Goal: Transaction & Acquisition: Purchase product/service

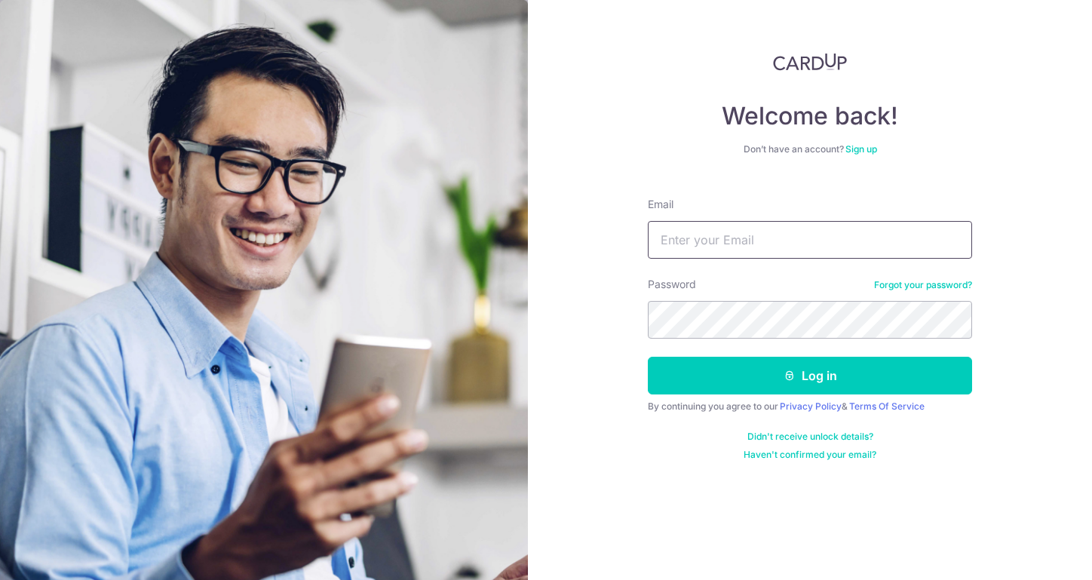
click at [873, 234] on input "Email" at bounding box center [810, 240] width 324 height 38
type input "anil.talwar@live.com"
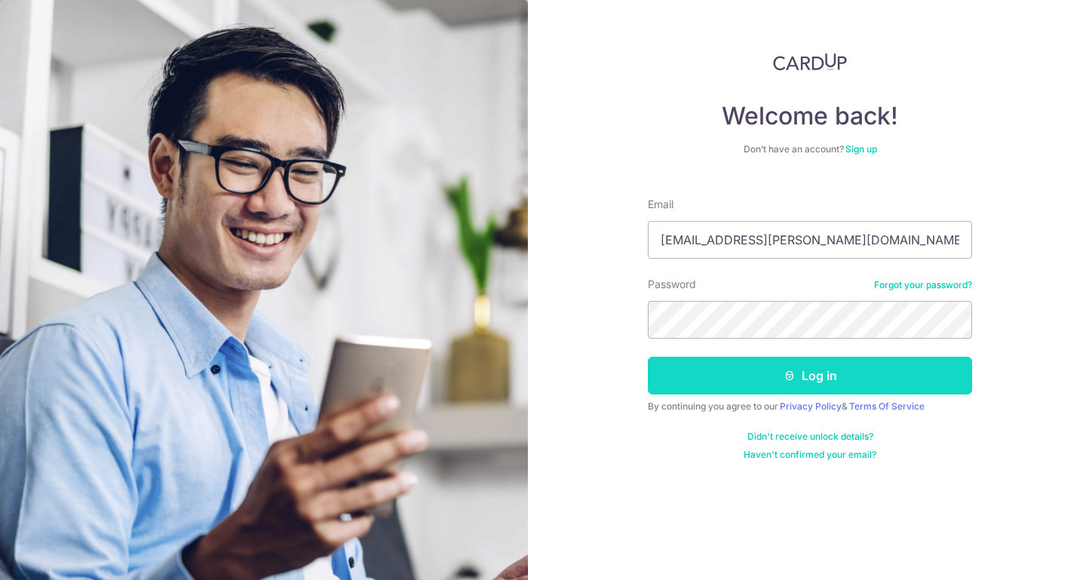
click at [811, 369] on button "Log in" at bounding box center [810, 376] width 324 height 38
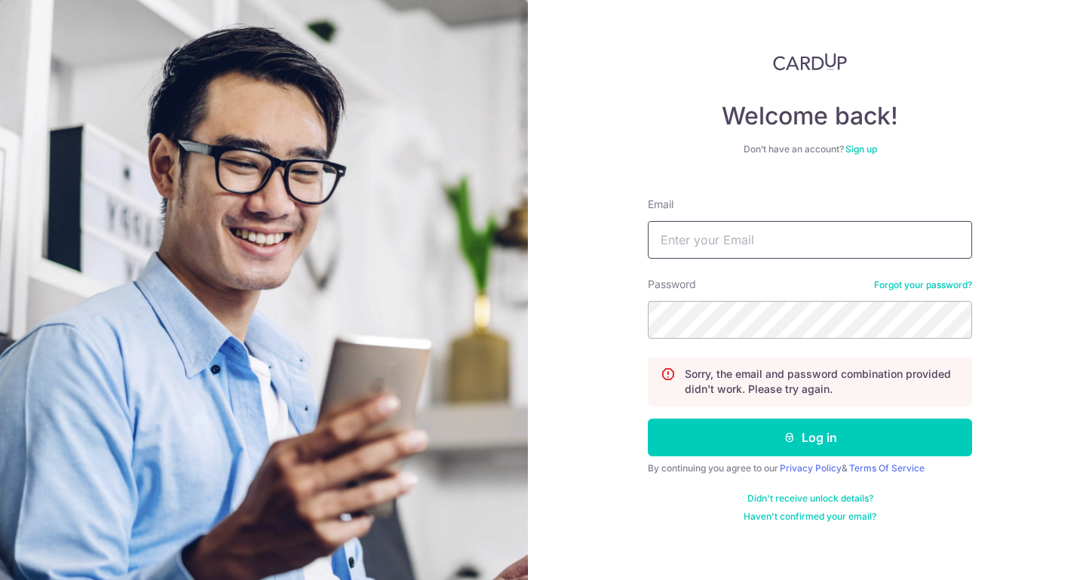
click at [821, 241] on input "Email" at bounding box center [810, 240] width 324 height 38
type input "anil.talwar@live.com"
click at [648, 418] on button "Log in" at bounding box center [810, 437] width 324 height 38
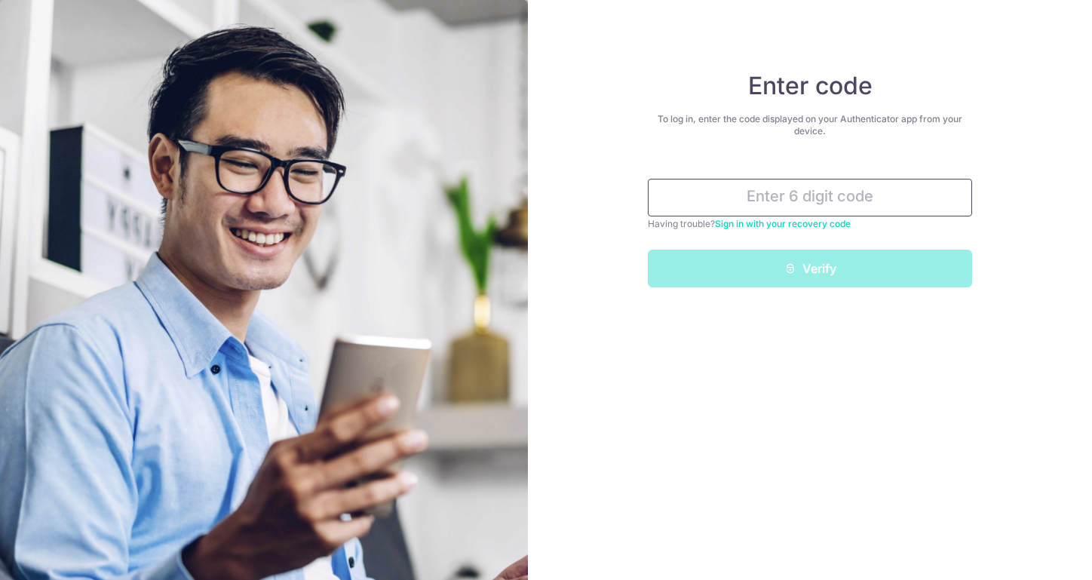
click at [776, 195] on input "text" at bounding box center [810, 198] width 324 height 38
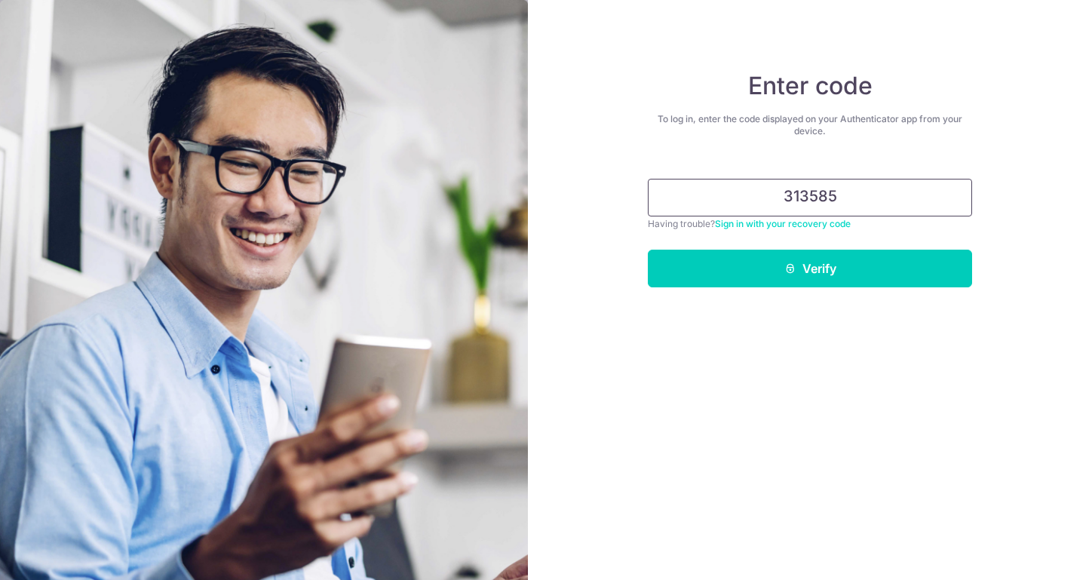
type input "313585"
click at [648, 250] on button "Verify" at bounding box center [810, 269] width 324 height 38
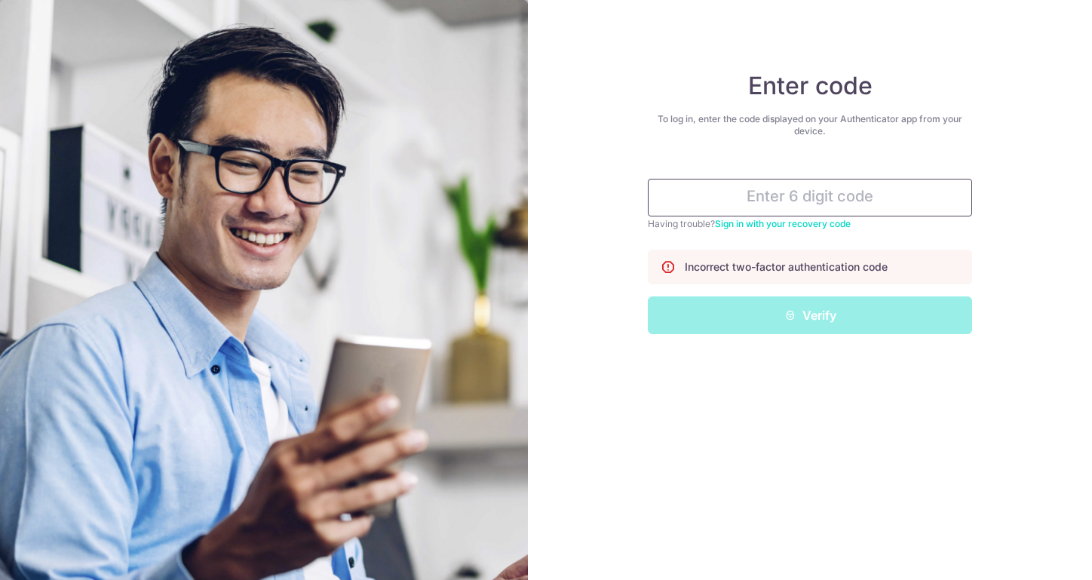
click at [785, 196] on input "text" at bounding box center [810, 198] width 324 height 38
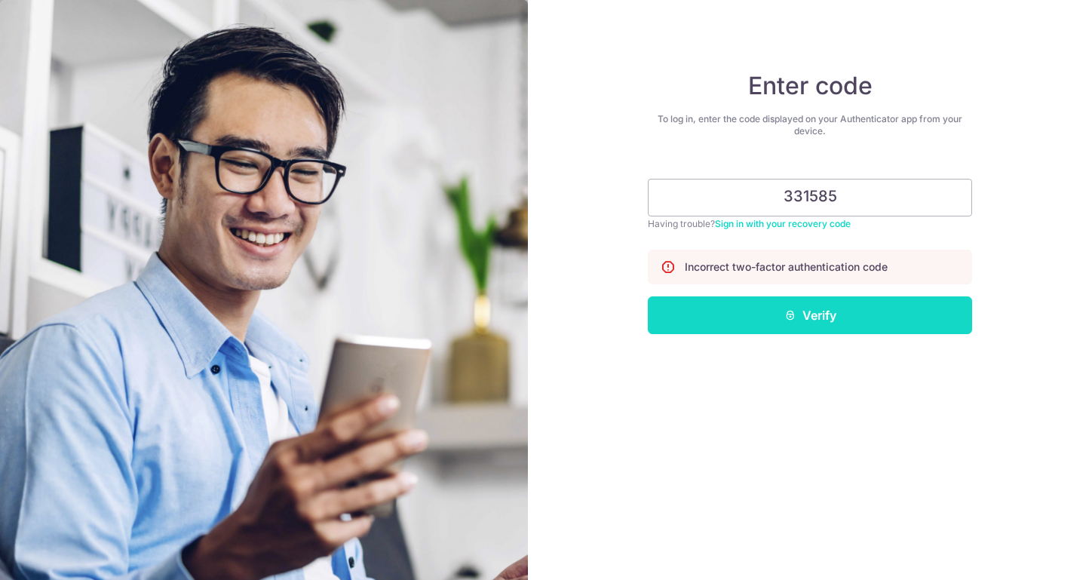
type input "331585"
click at [819, 316] on button "Verify" at bounding box center [810, 315] width 324 height 38
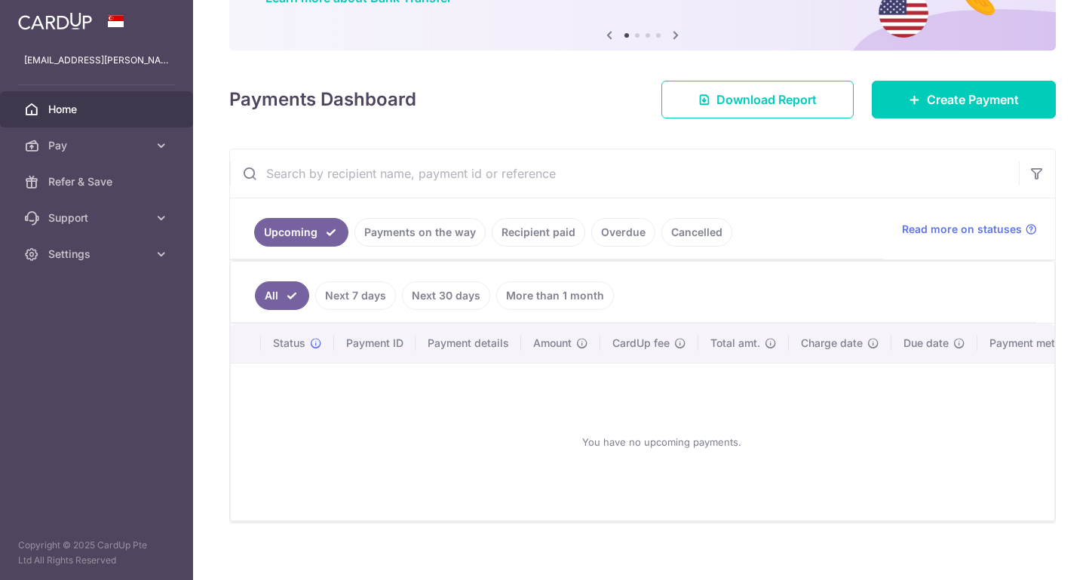
scroll to position [160, 0]
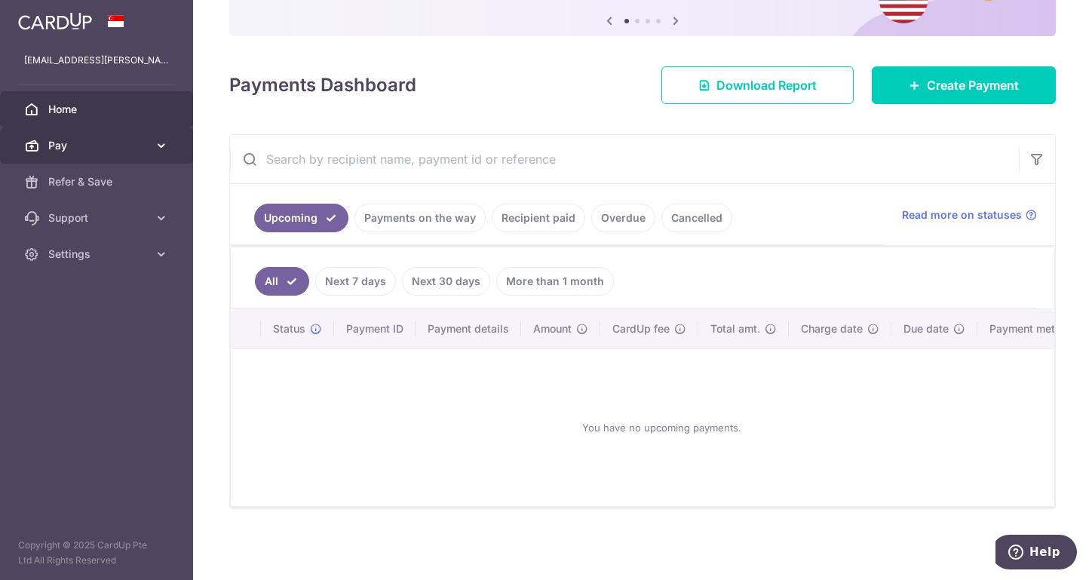
click at [170, 141] on link "Pay" at bounding box center [96, 145] width 193 height 36
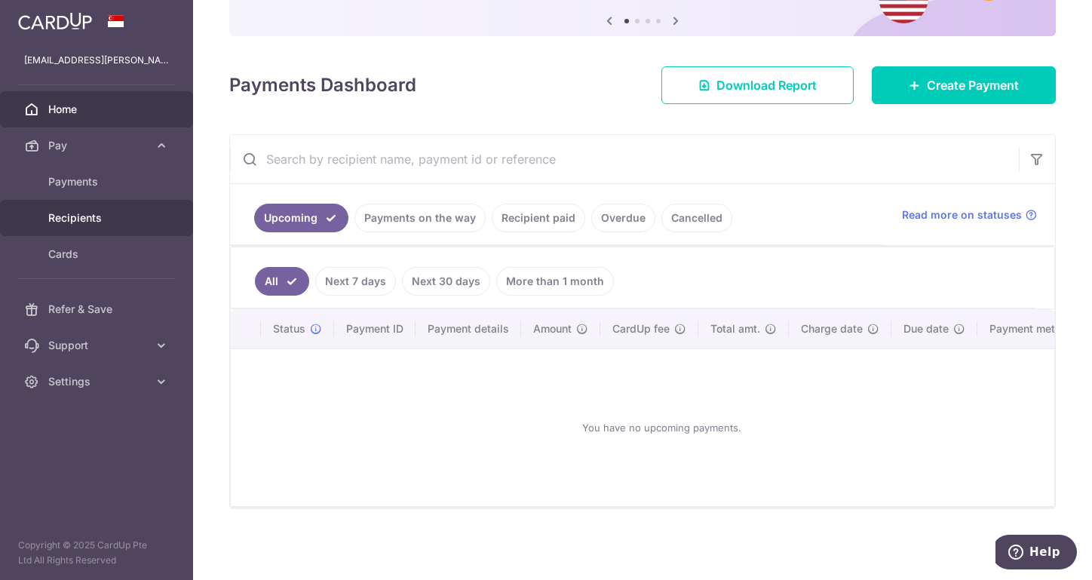
click at [93, 215] on span "Recipients" at bounding box center [98, 217] width 100 height 15
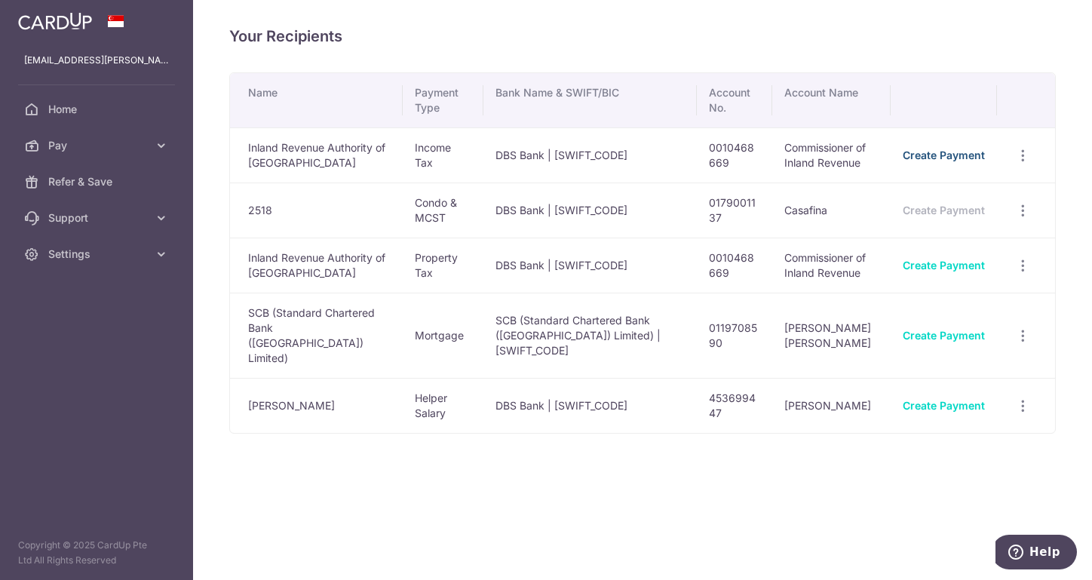
click at [962, 156] on link "Create Payment" at bounding box center [944, 155] width 82 height 13
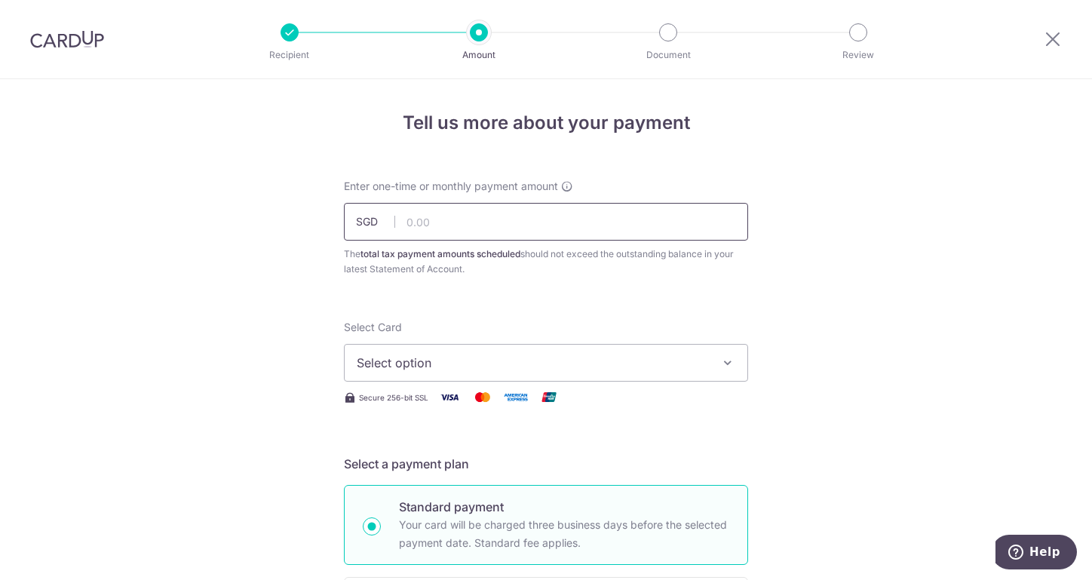
click at [425, 222] on input "text" at bounding box center [546, 222] width 404 height 38
click at [486, 228] on input "text" at bounding box center [546, 222] width 404 height 38
type input "8,833.42"
click at [412, 360] on span "Select option" at bounding box center [532, 363] width 351 height 18
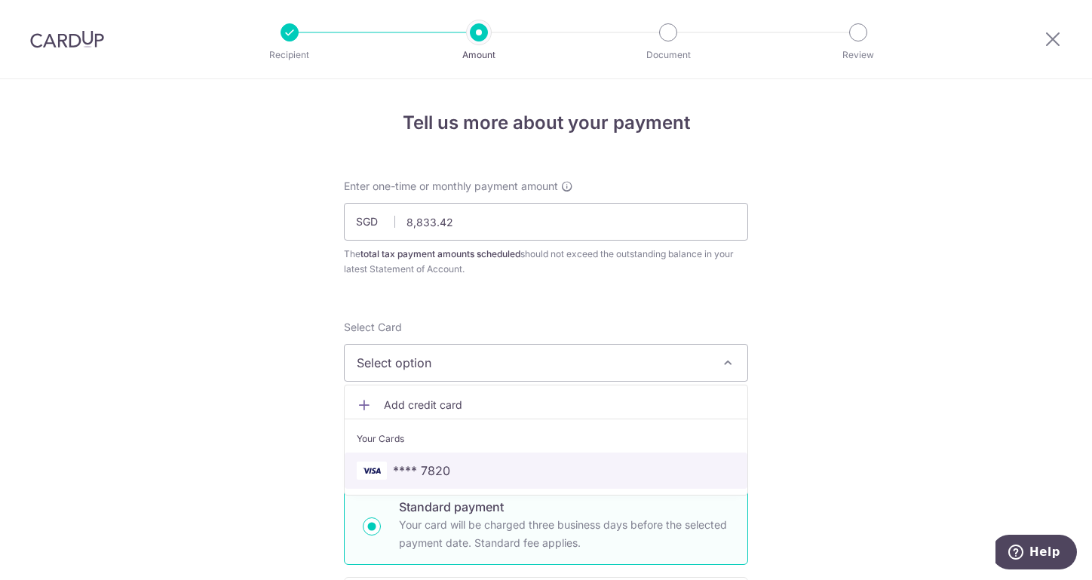
click at [422, 462] on span "**** 7820" at bounding box center [421, 470] width 57 height 18
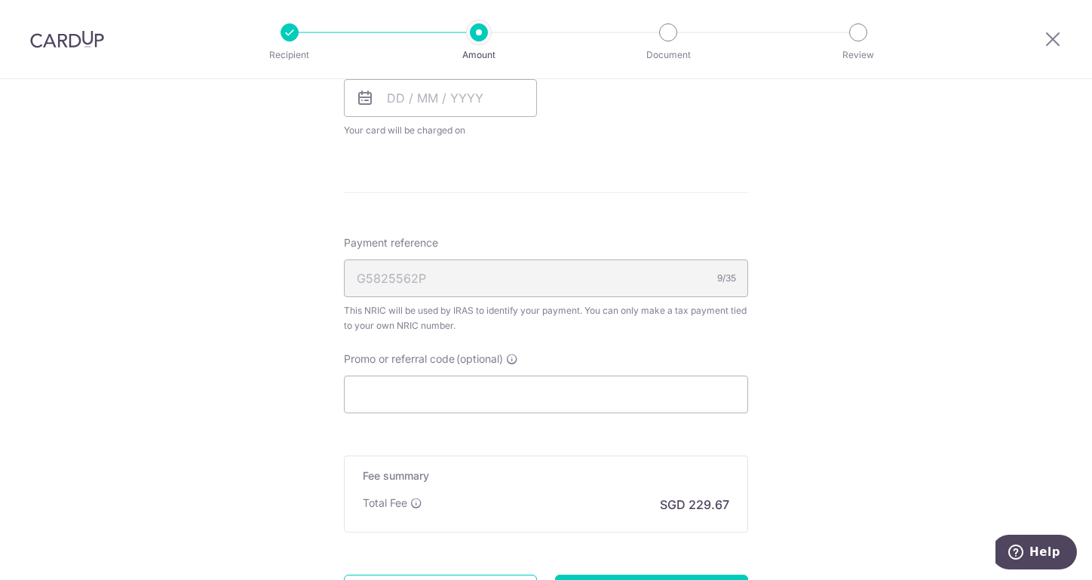
scroll to position [502, 0]
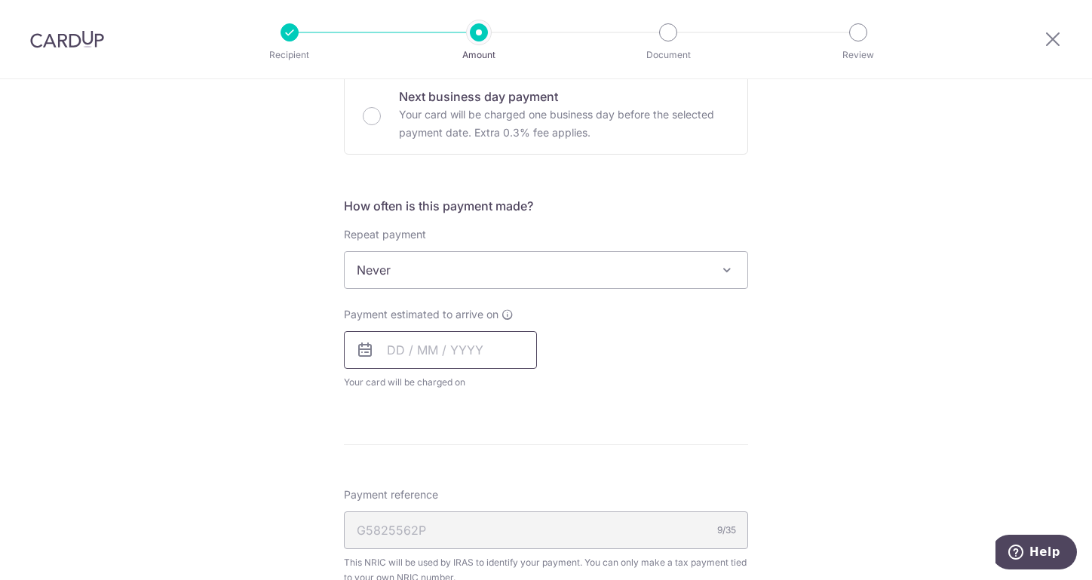
click at [473, 351] on input "text" at bounding box center [440, 350] width 193 height 38
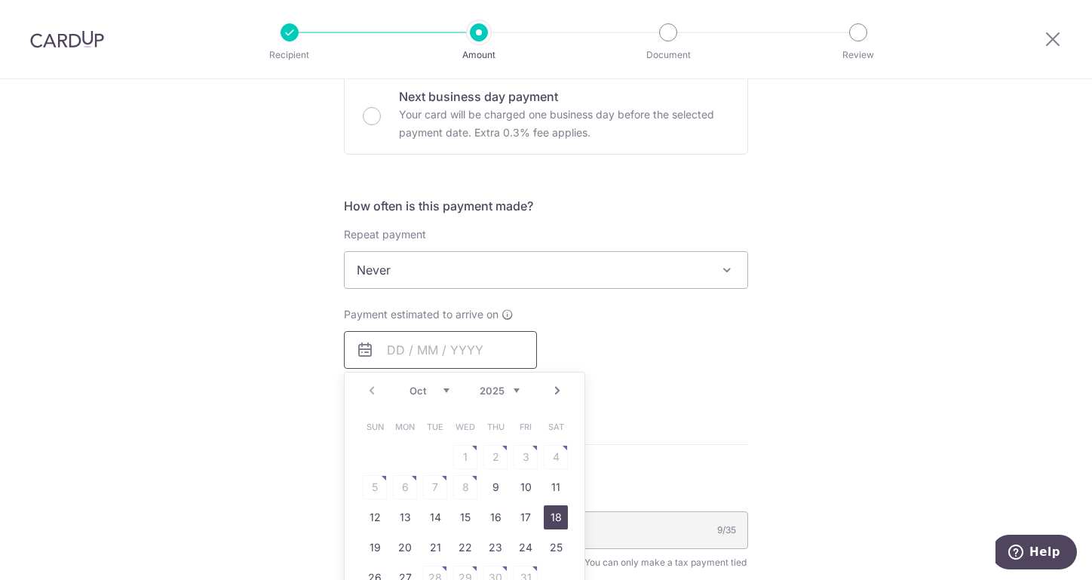
scroll to position [754, 0]
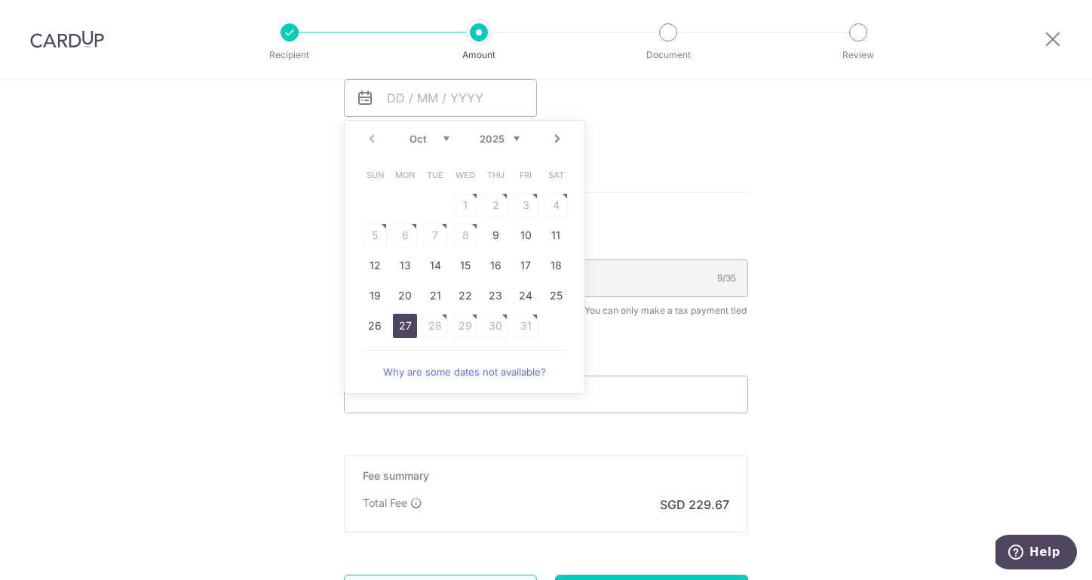
click at [400, 323] on link "27" at bounding box center [405, 326] width 24 height 24
type input "[DATE]"
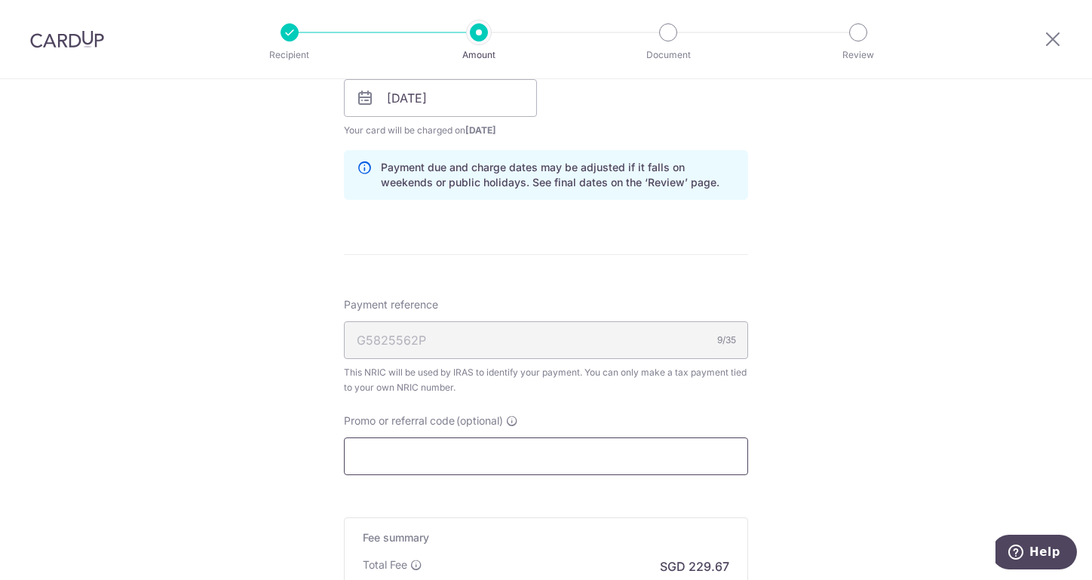
click at [393, 450] on input "Promo or referral code (optional)" at bounding box center [546, 456] width 404 height 38
paste input "ASHREF17"
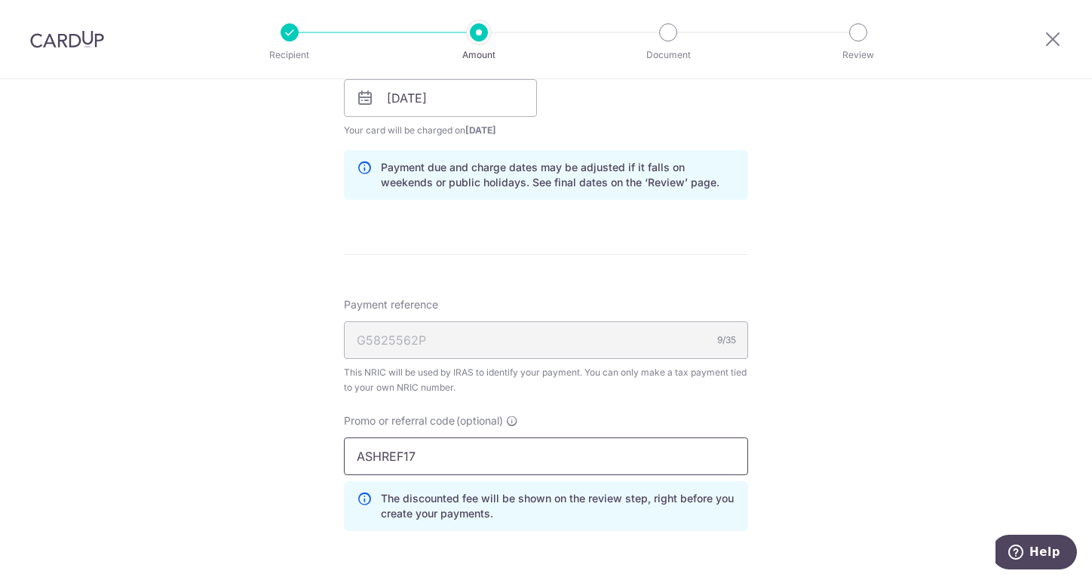
scroll to position [1005, 0]
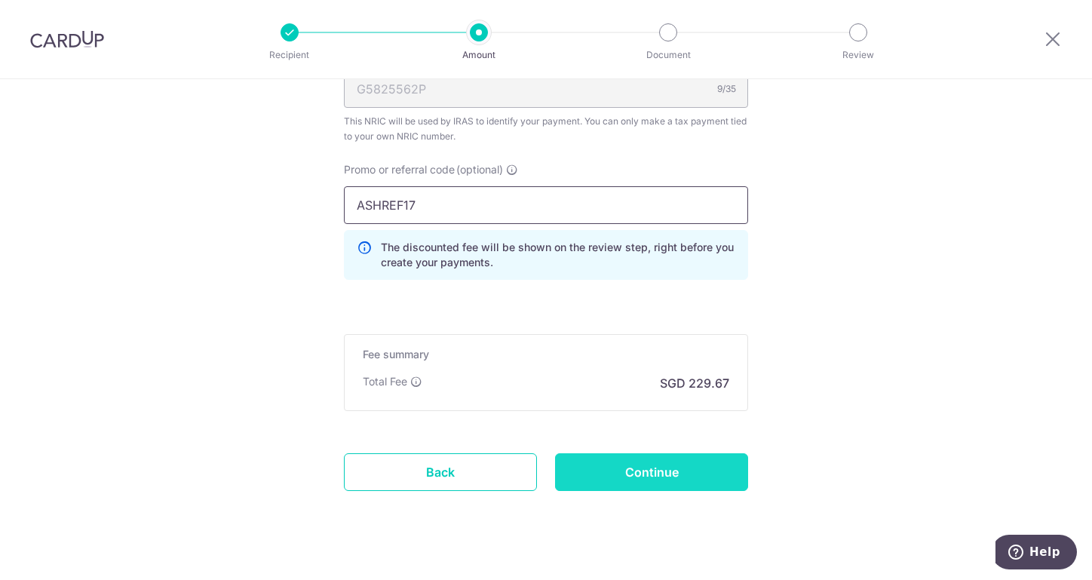
type input "ASHREF17"
click at [706, 470] on input "Continue" at bounding box center [651, 472] width 193 height 38
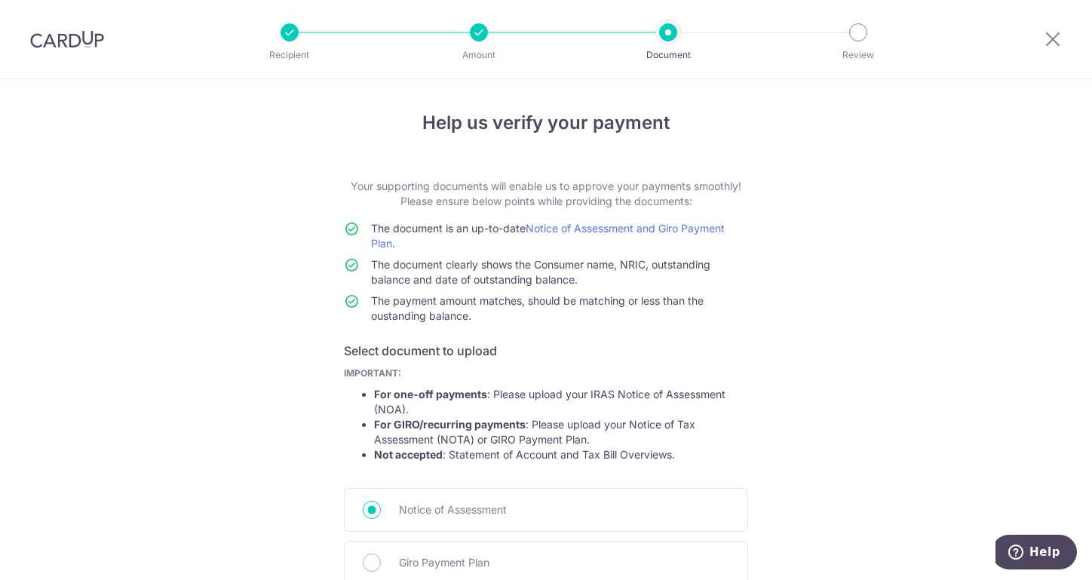
scroll to position [188, 0]
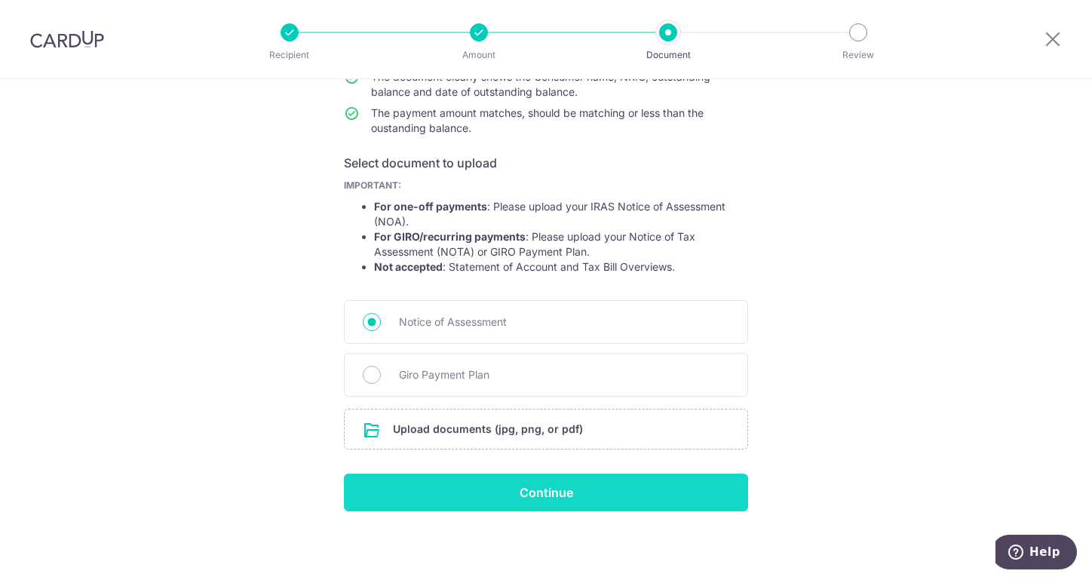
click at [602, 498] on input "Continue" at bounding box center [546, 493] width 404 height 38
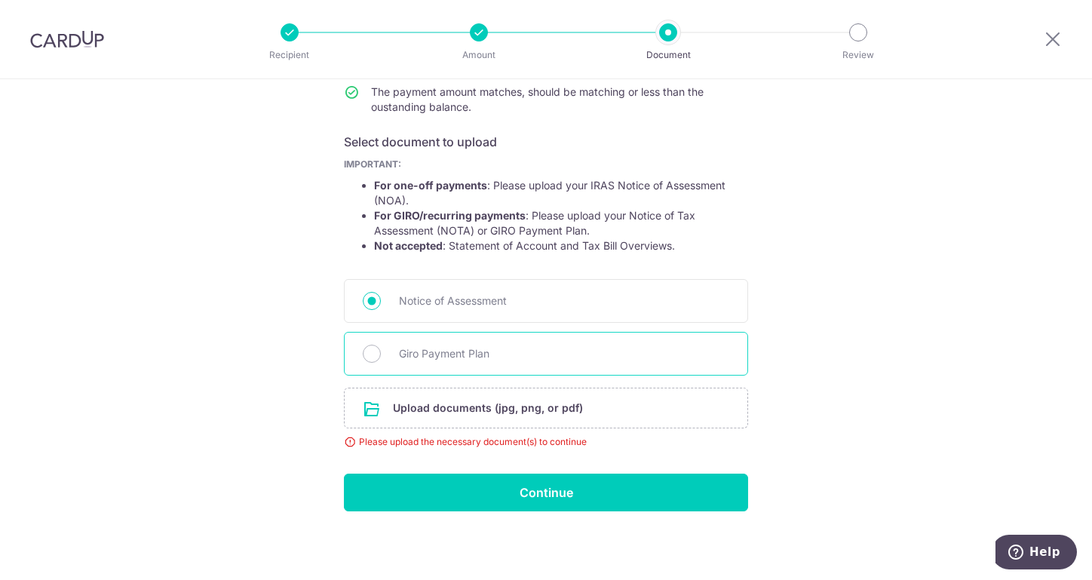
click at [516, 348] on span "Giro Payment Plan" at bounding box center [564, 354] width 330 height 18
click at [381, 348] on input "Giro Payment Plan" at bounding box center [372, 354] width 18 height 18
radio input "true"
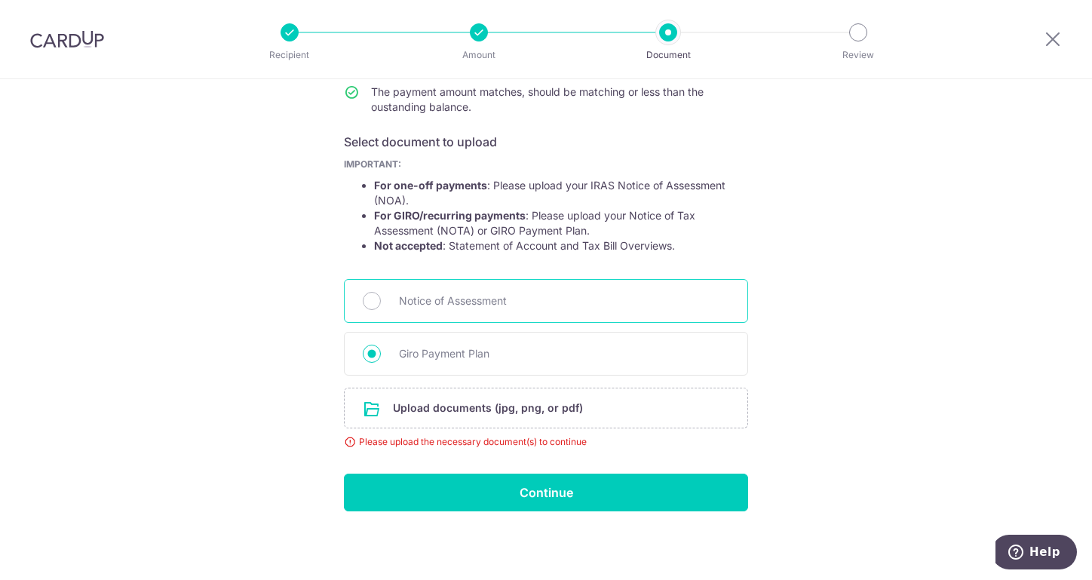
click at [528, 307] on span "Notice of Assessment" at bounding box center [564, 301] width 330 height 18
click at [381, 307] on input "Notice of Assessment" at bounding box center [372, 301] width 18 height 18
radio input "true"
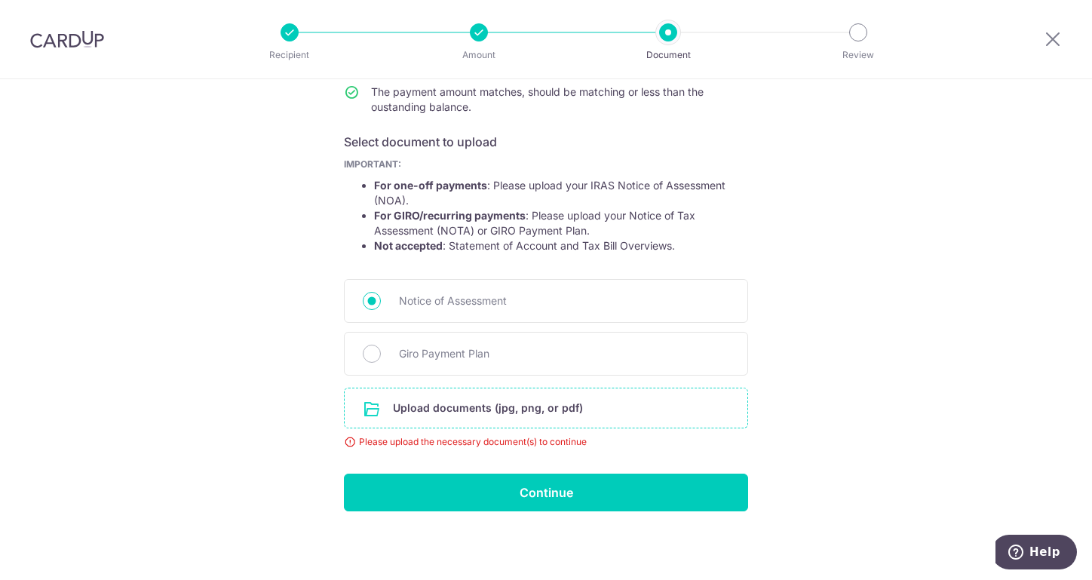
click at [567, 413] on input "file" at bounding box center [546, 407] width 403 height 39
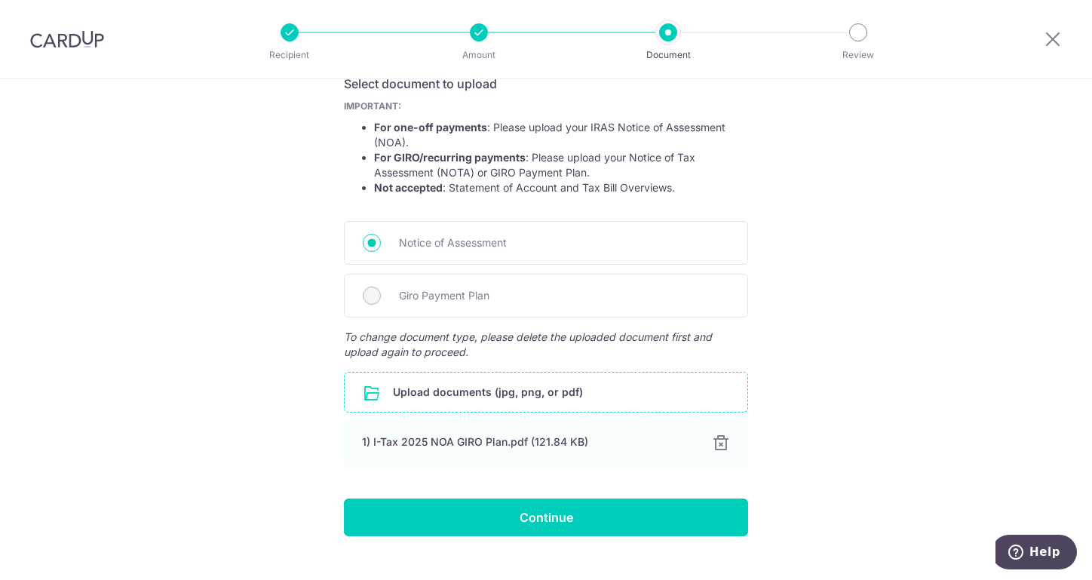
scroll to position [291, 0]
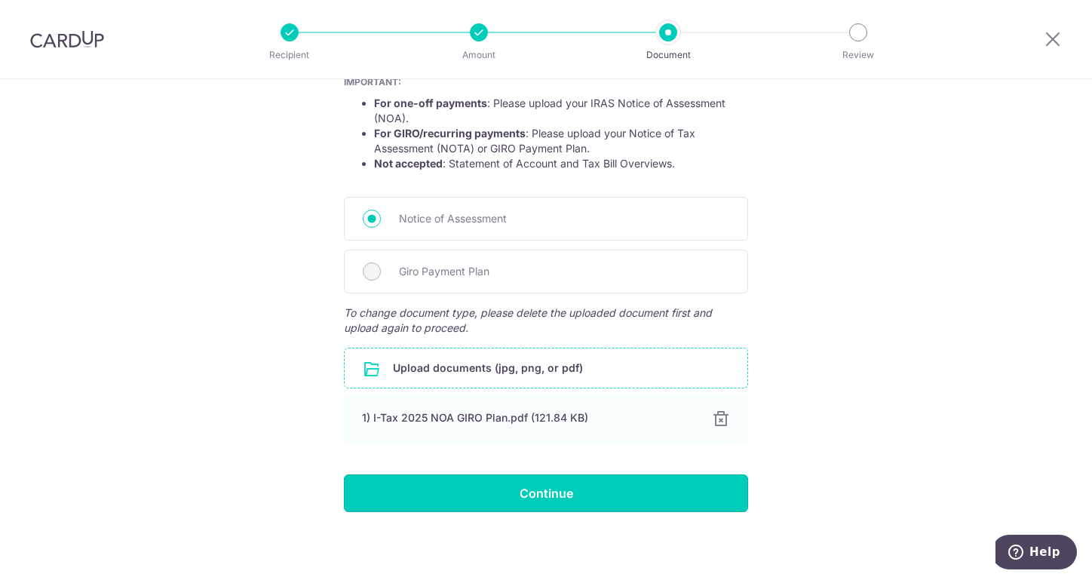
drag, startPoint x: 604, startPoint y: 491, endPoint x: 1081, endPoint y: 417, distance: 483.0
click at [605, 491] on input "Continue" at bounding box center [546, 493] width 404 height 38
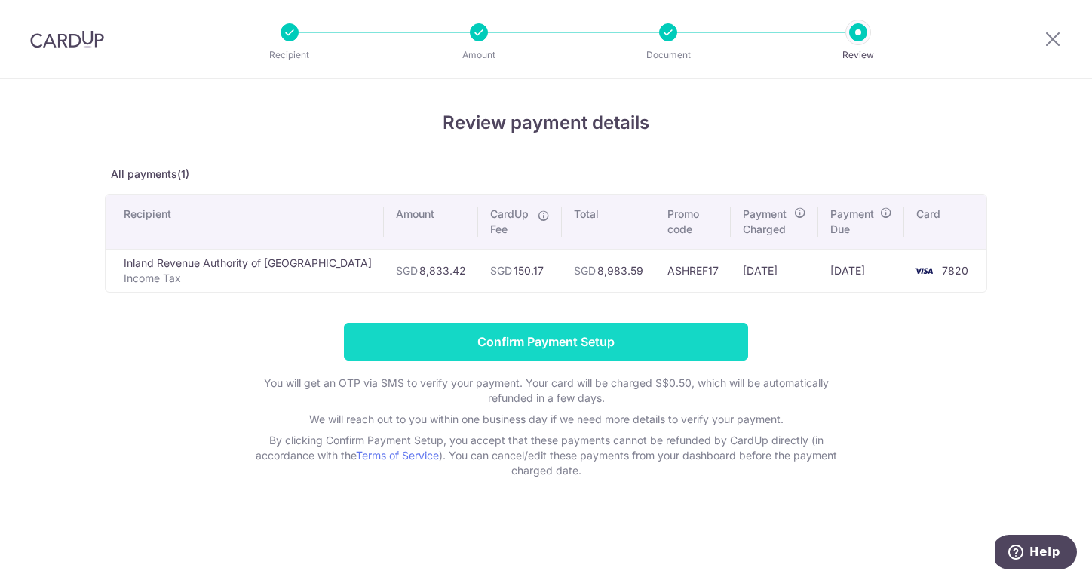
click at [691, 348] on input "Confirm Payment Setup" at bounding box center [546, 342] width 404 height 38
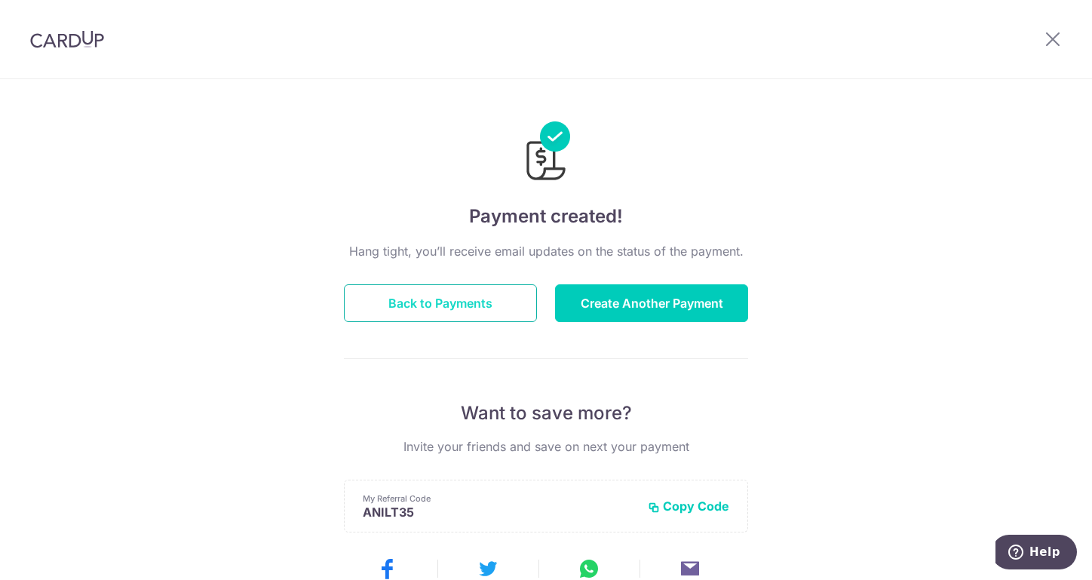
click at [463, 309] on button "Back to Payments" at bounding box center [440, 303] width 193 height 38
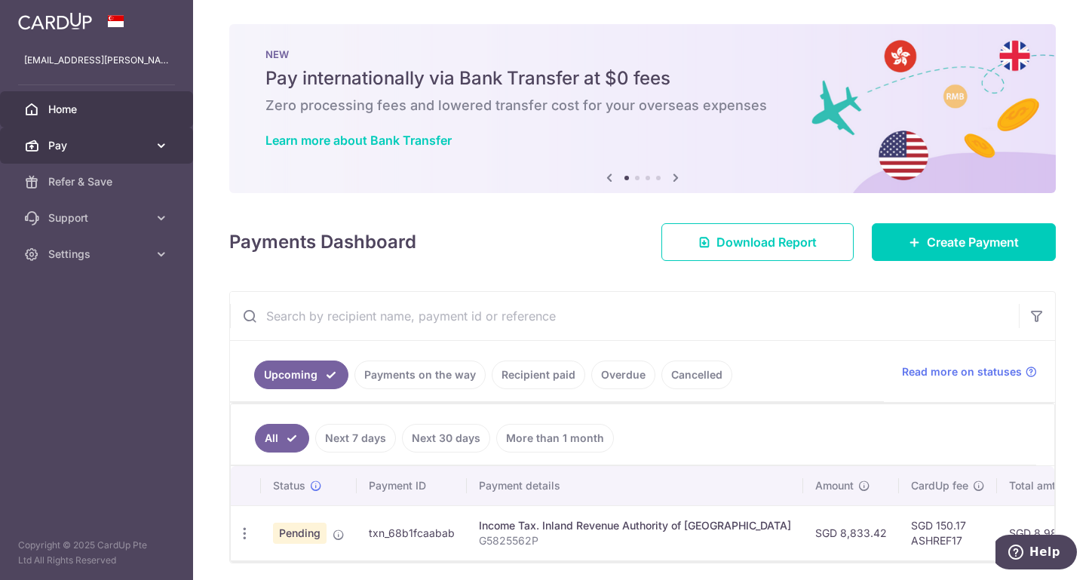
click at [155, 147] on icon at bounding box center [161, 145] width 15 height 15
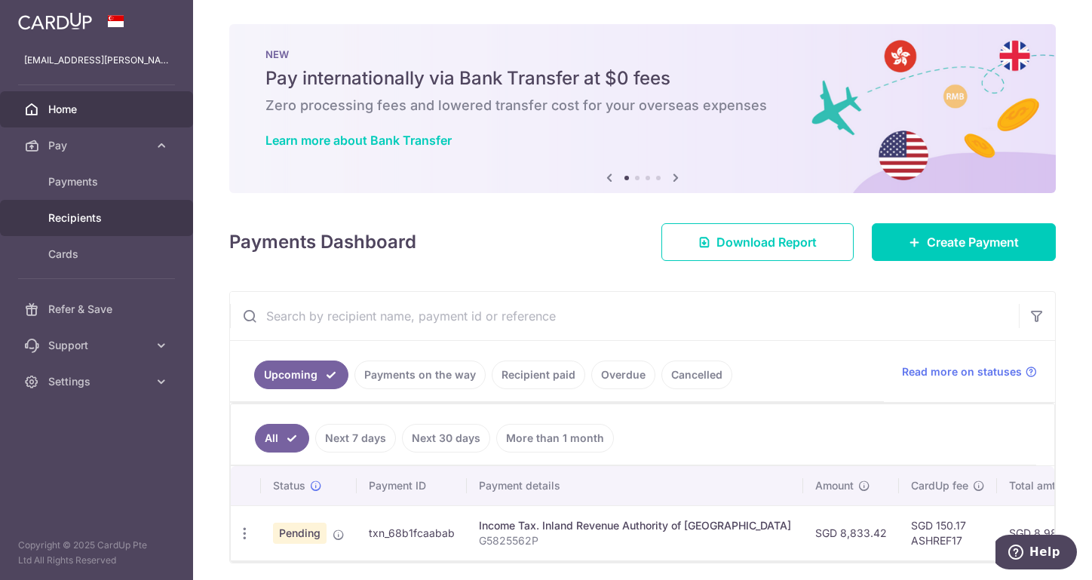
click at [135, 219] on span "Recipients" at bounding box center [98, 217] width 100 height 15
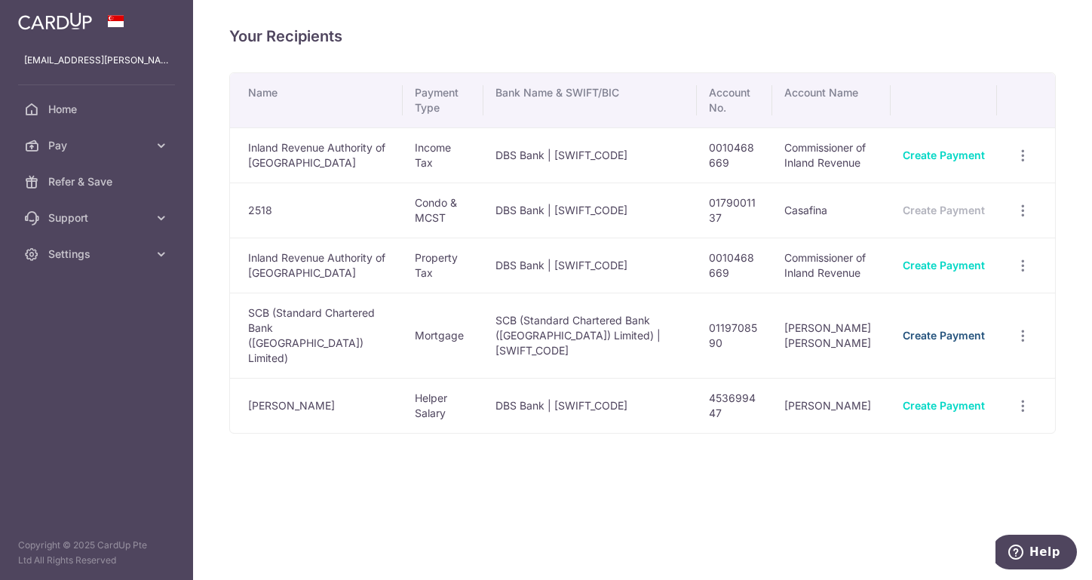
click at [955, 329] on link "Create Payment" at bounding box center [944, 335] width 82 height 13
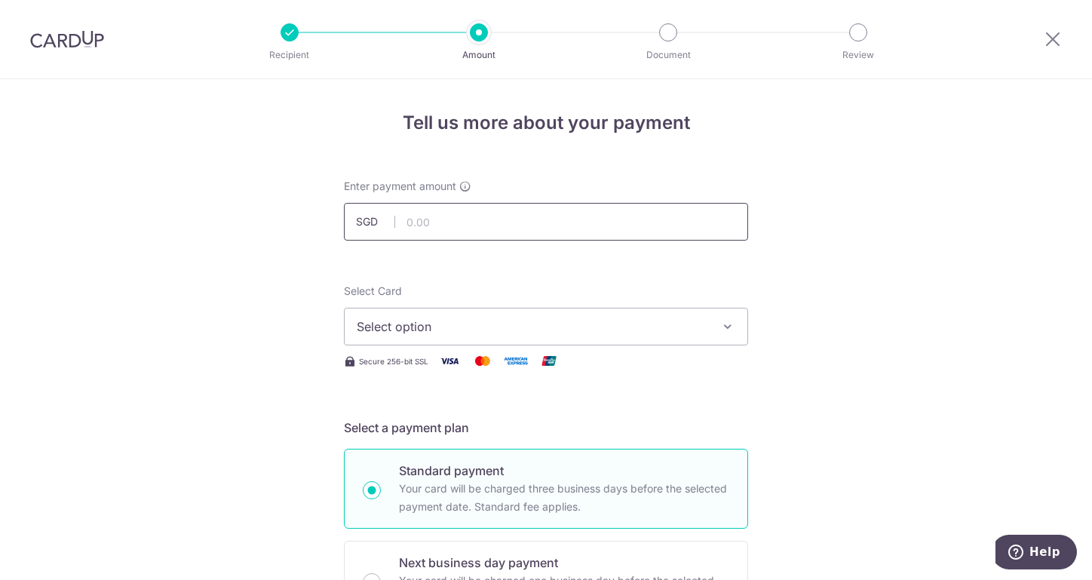
click at [550, 214] on input "text" at bounding box center [546, 222] width 404 height 38
type input "5,598.82"
click at [538, 325] on span "Select option" at bounding box center [532, 326] width 351 height 18
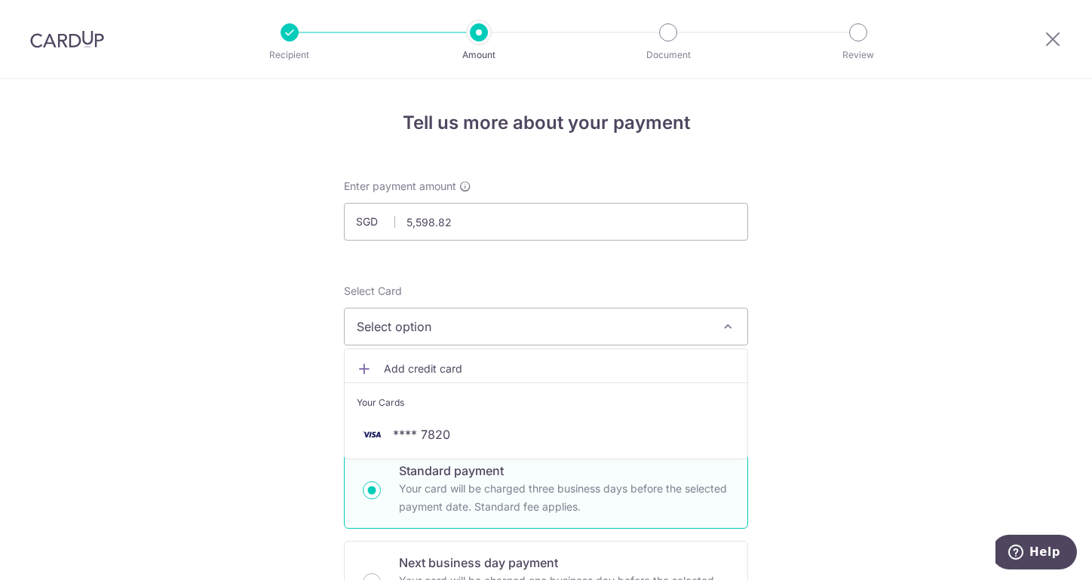
click at [538, 414] on li "Your Cards" at bounding box center [546, 399] width 403 height 34
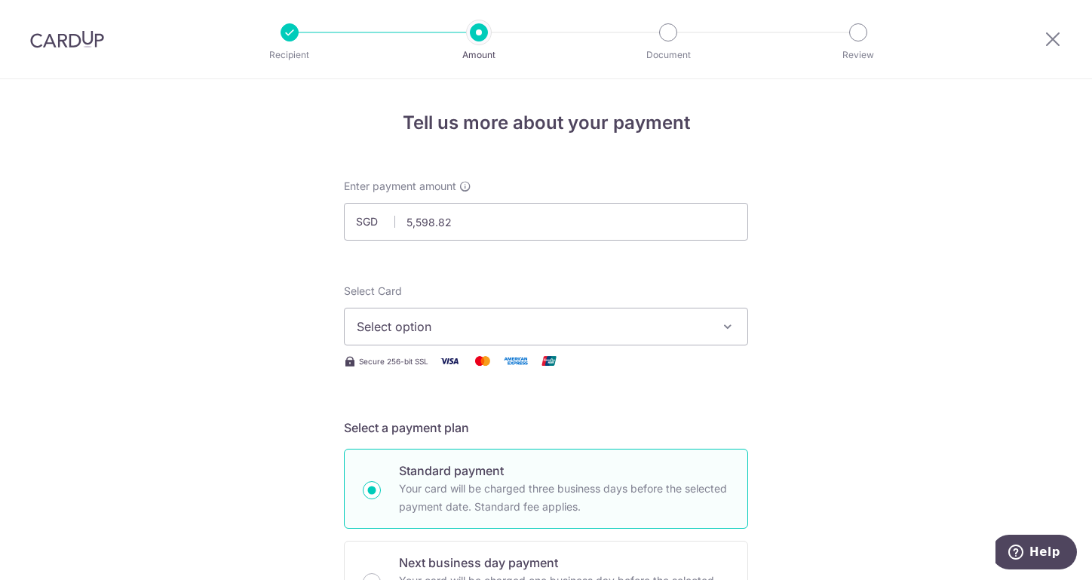
click at [678, 326] on span "Select option" at bounding box center [532, 326] width 351 height 18
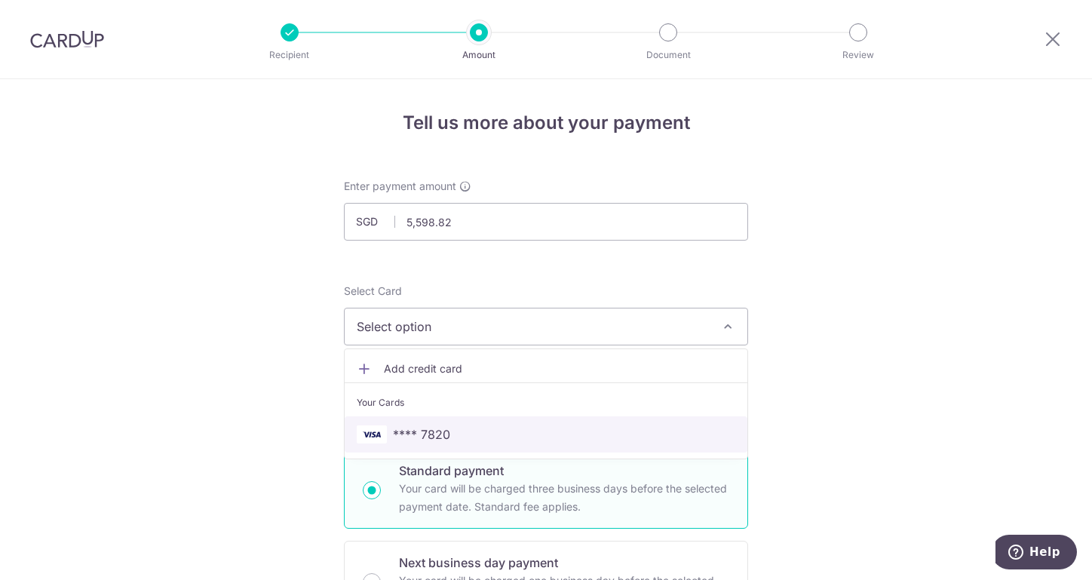
click at [424, 446] on link "**** 7820" at bounding box center [546, 434] width 403 height 36
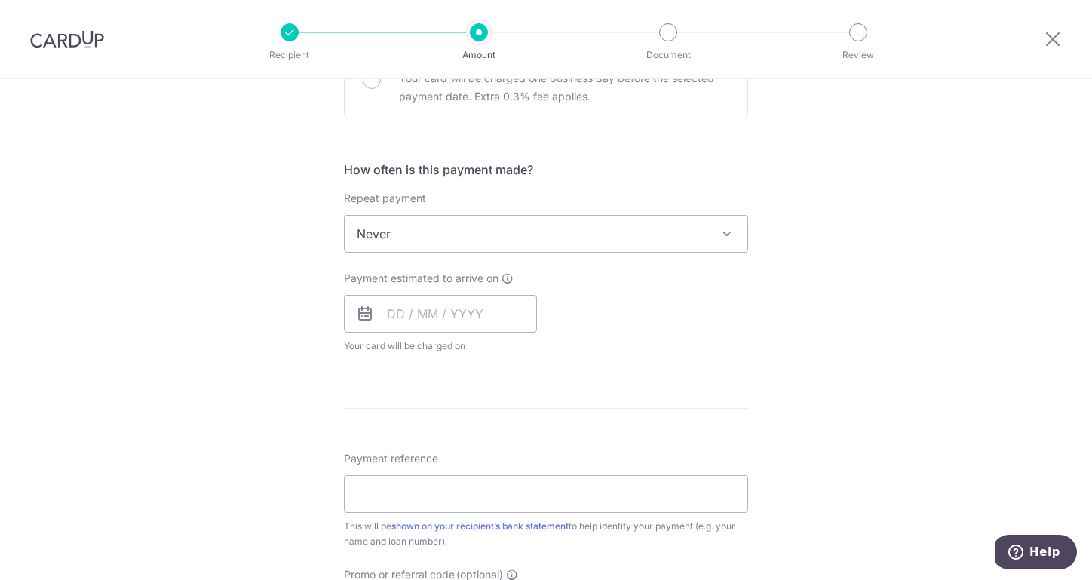
scroll to position [502, 0]
click at [438, 305] on input "text" at bounding box center [440, 314] width 193 height 38
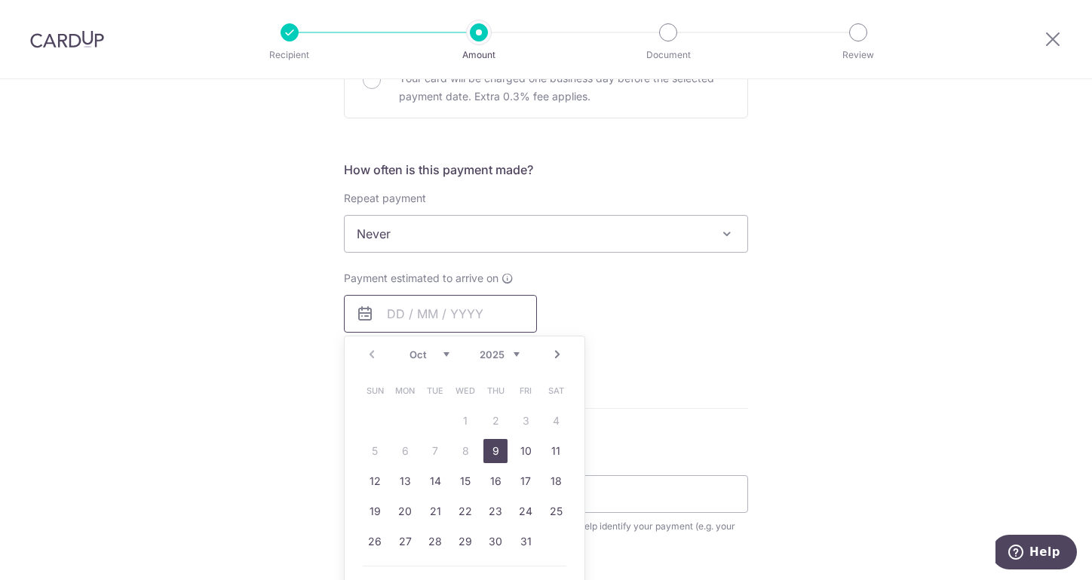
scroll to position [754, 0]
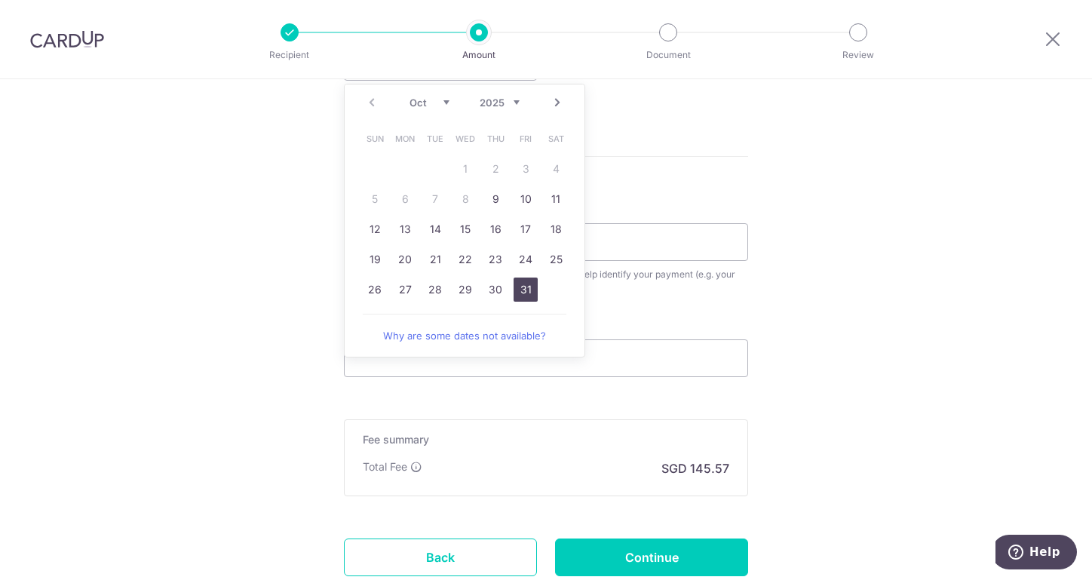
click at [529, 295] on link "31" at bounding box center [525, 289] width 24 height 24
type input "31/10/2025"
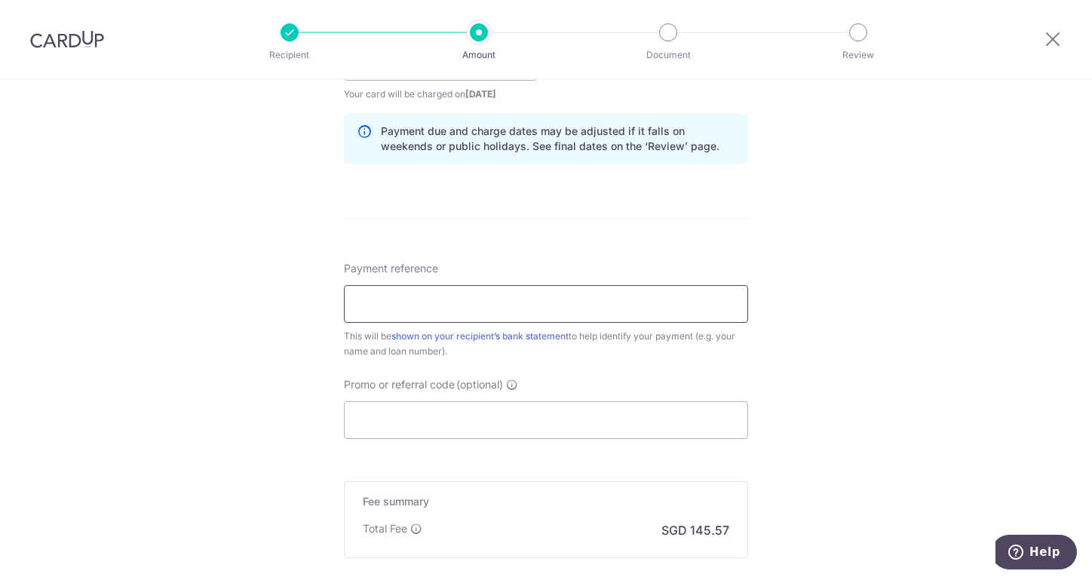
click at [618, 303] on input "Payment reference" at bounding box center [546, 304] width 404 height 38
type input "Oct"
click at [566, 414] on input "Promo or referral code (optional)" at bounding box center [546, 420] width 404 height 38
paste input "ASHREF17"
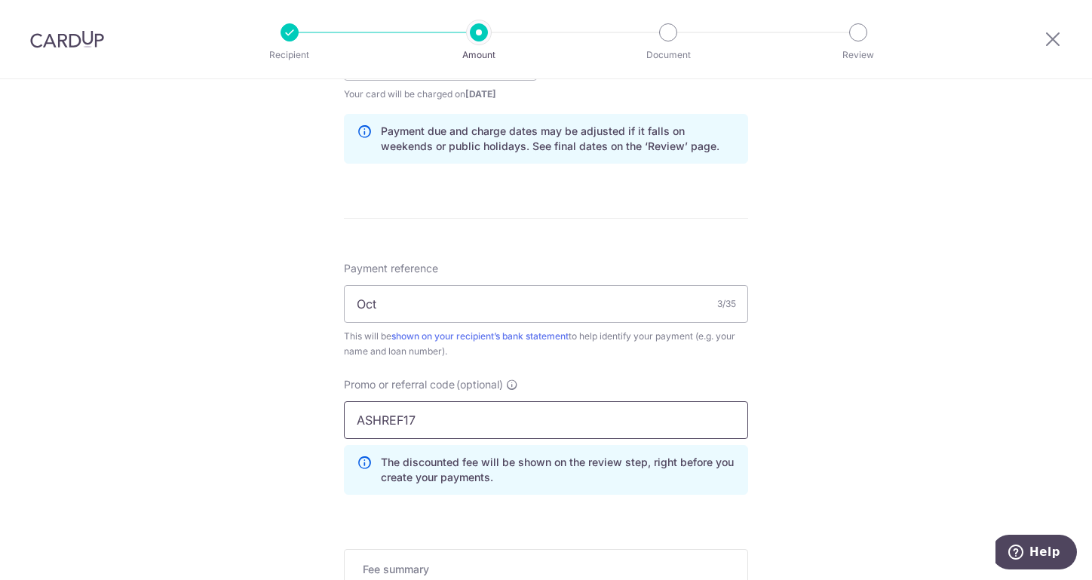
scroll to position [989, 0]
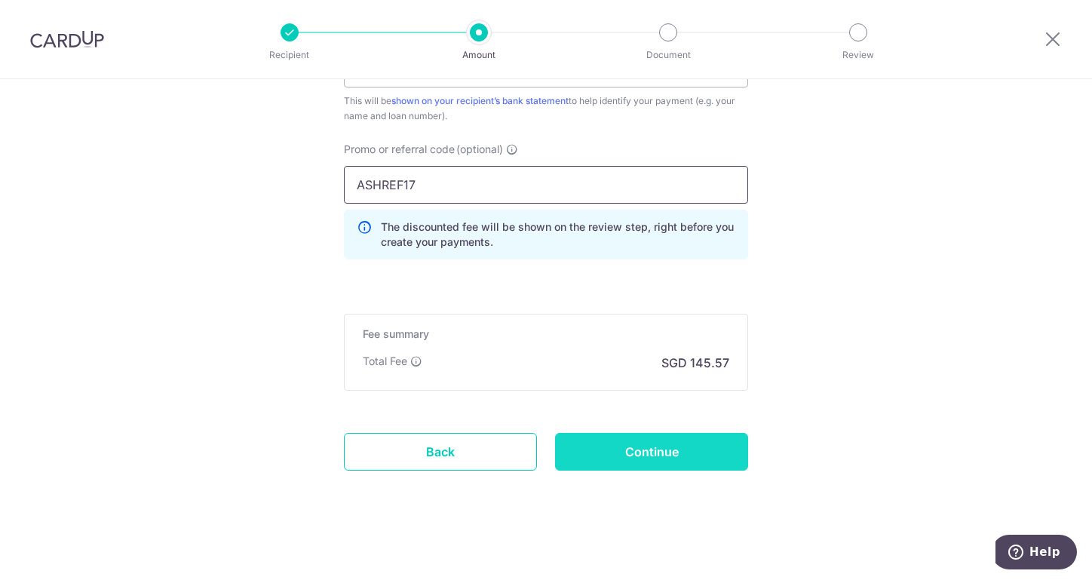
type input "ASHREF17"
click at [649, 457] on input "Continue" at bounding box center [651, 452] width 193 height 38
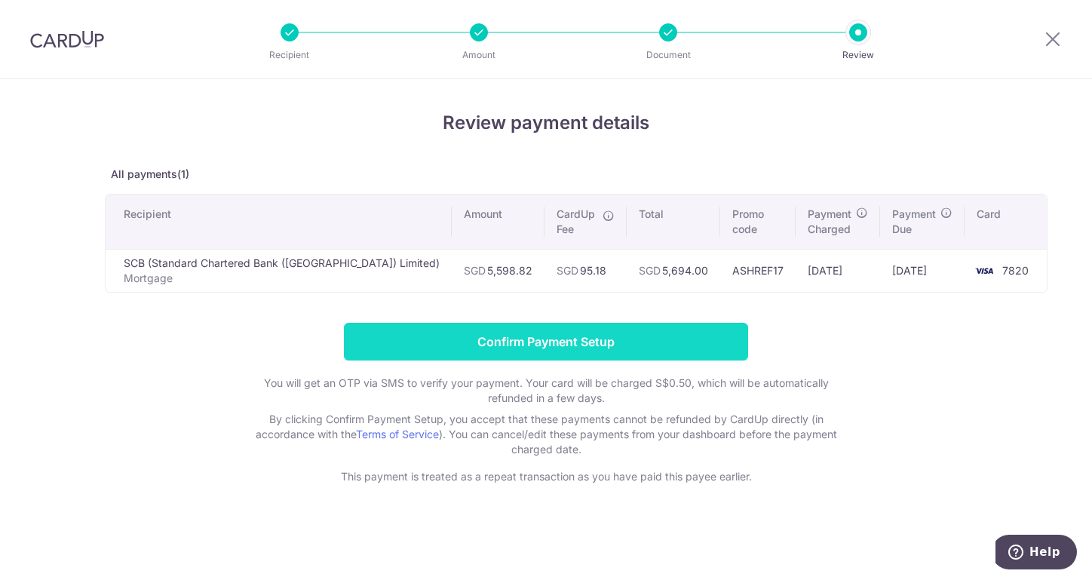
click at [614, 339] on input "Confirm Payment Setup" at bounding box center [546, 342] width 404 height 38
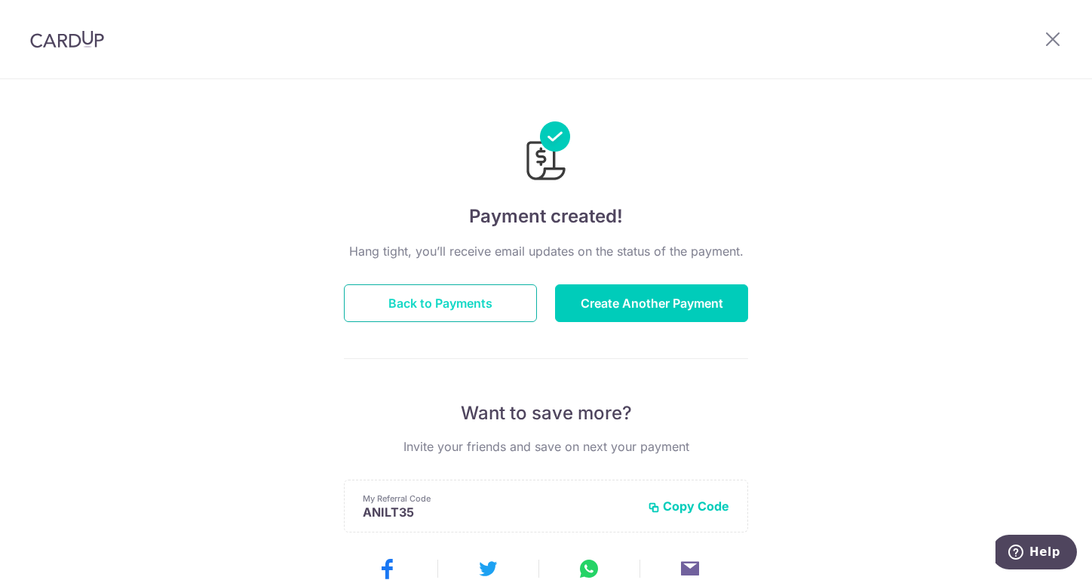
click at [477, 306] on button "Back to Payments" at bounding box center [440, 303] width 193 height 38
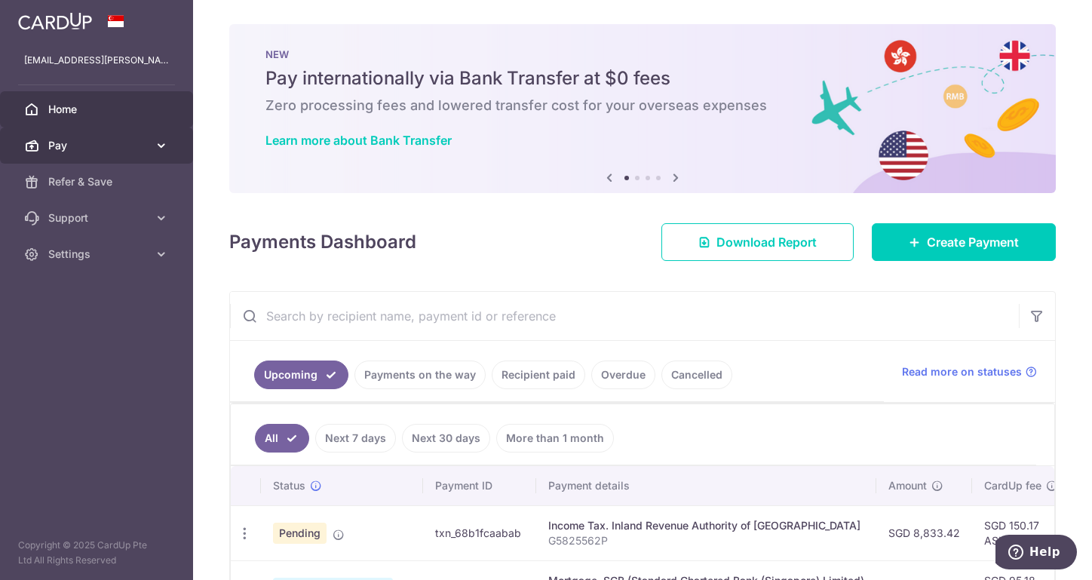
click at [100, 146] on span "Pay" at bounding box center [98, 145] width 100 height 15
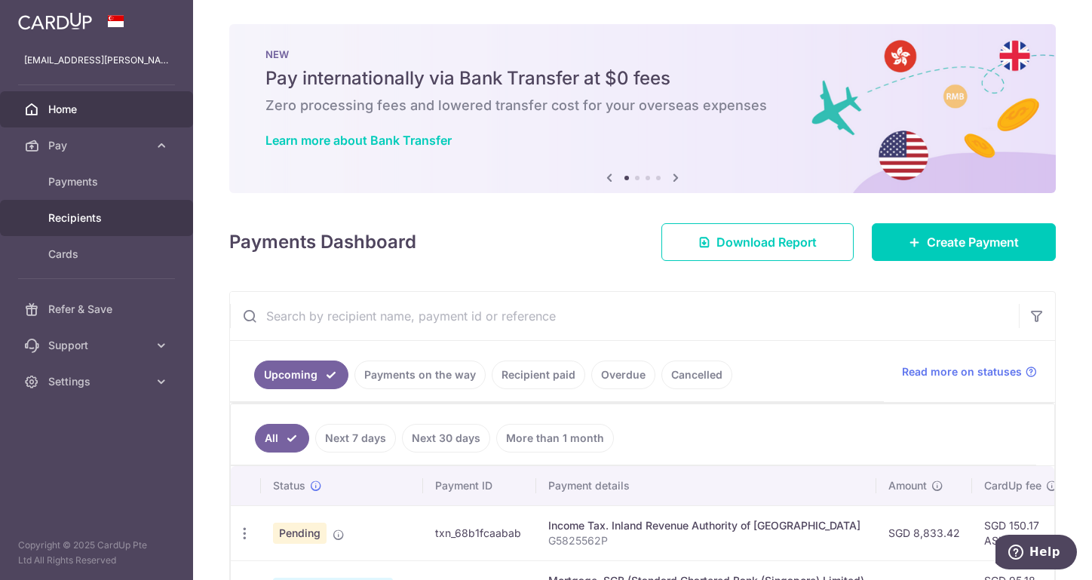
click at [106, 208] on link "Recipients" at bounding box center [96, 218] width 193 height 36
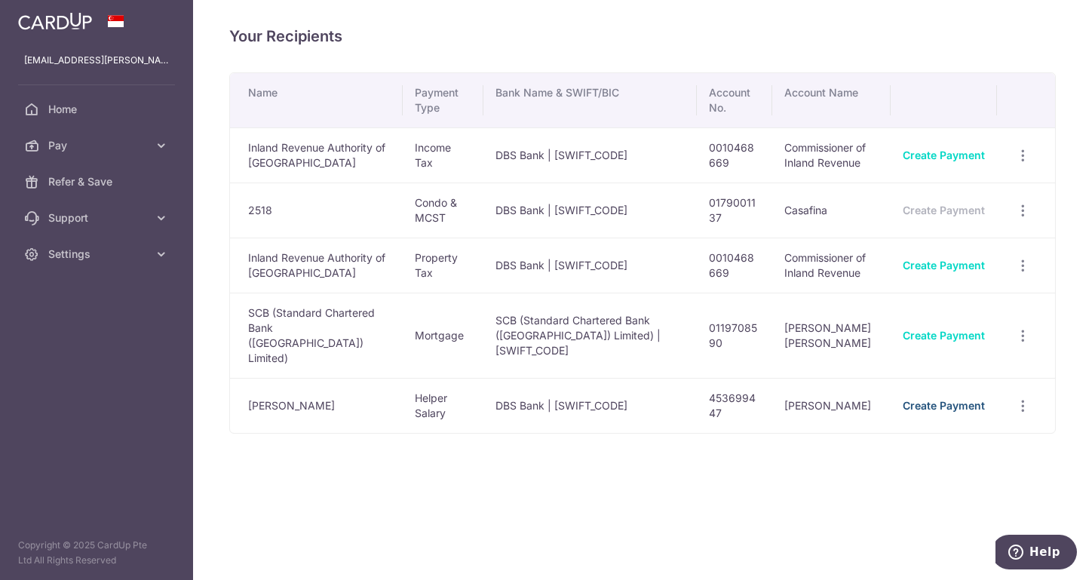
click at [973, 399] on link "Create Payment" at bounding box center [944, 405] width 82 height 13
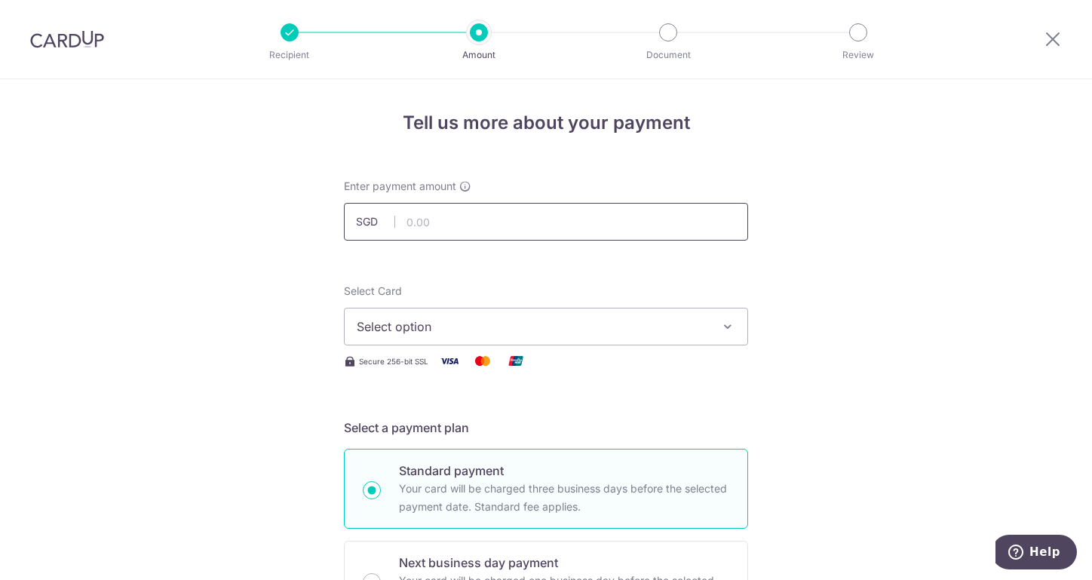
click at [501, 225] on input "text" at bounding box center [546, 222] width 404 height 38
type input "550.00"
click at [566, 325] on span "Select option" at bounding box center [532, 326] width 351 height 18
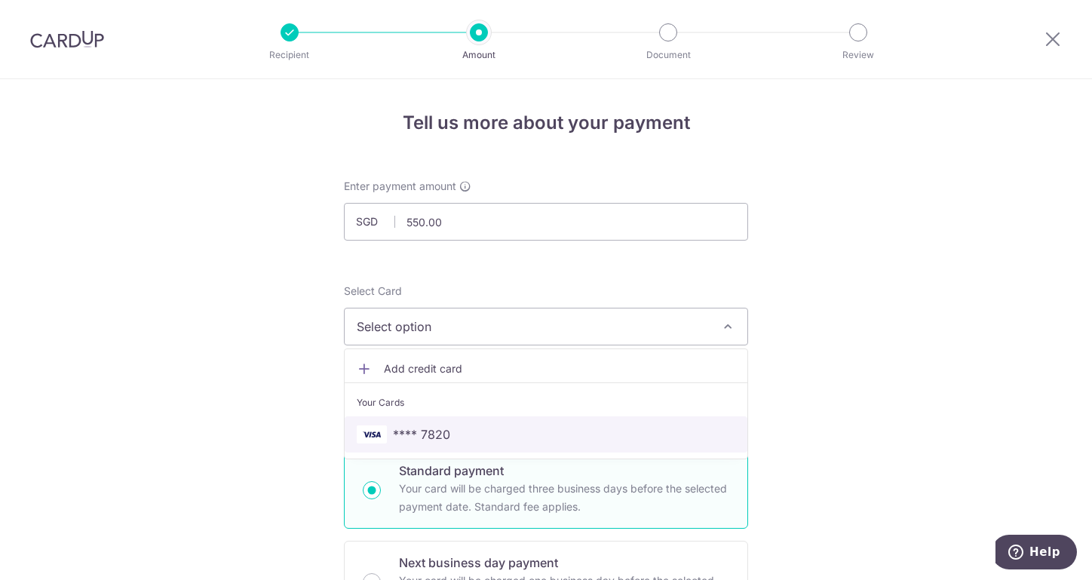
click at [474, 417] on link "**** 7820" at bounding box center [546, 434] width 403 height 36
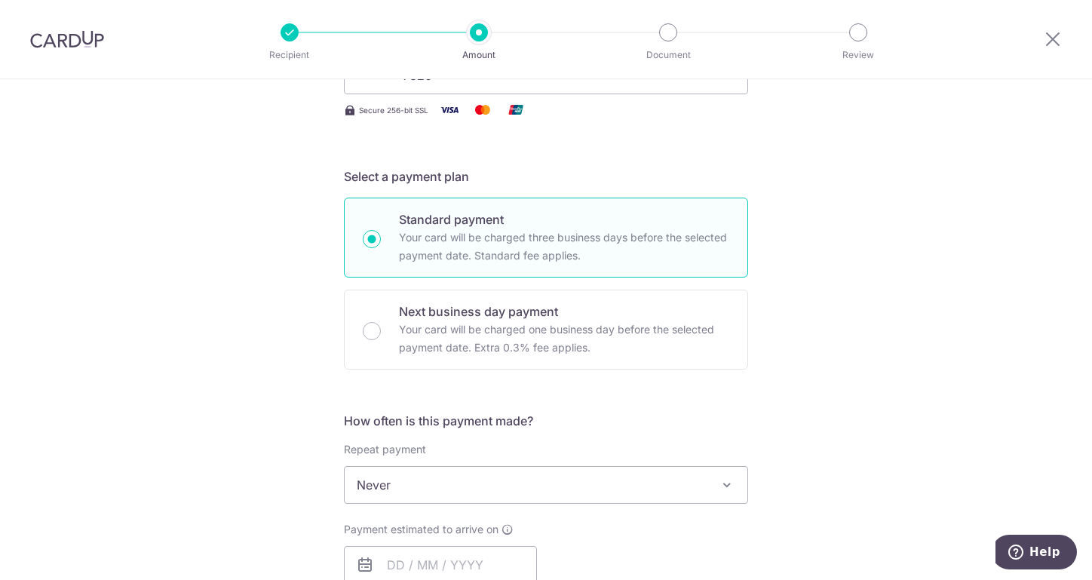
scroll to position [502, 0]
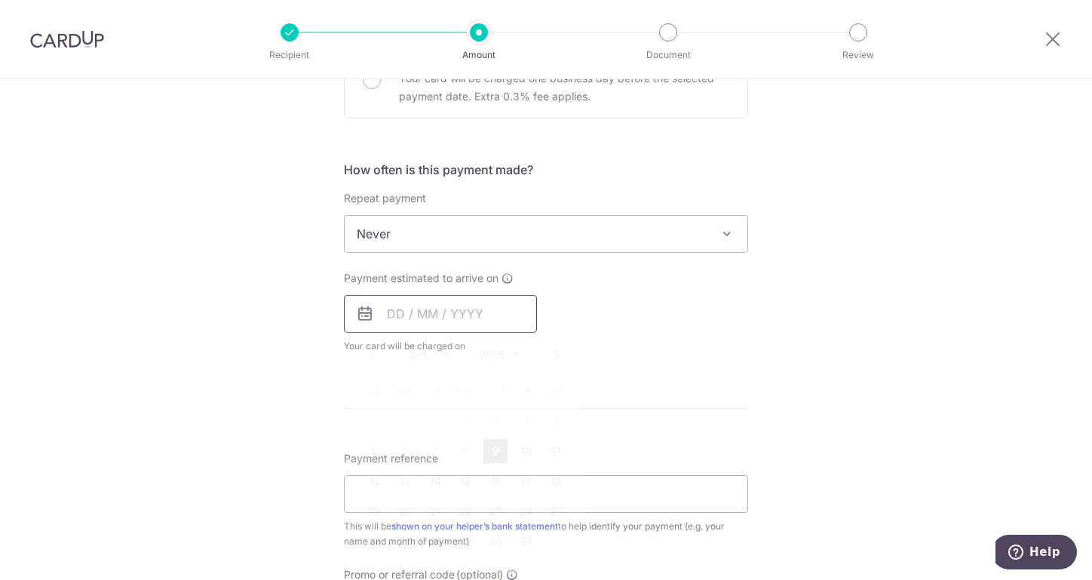
click at [488, 311] on input "text" at bounding box center [440, 314] width 193 height 38
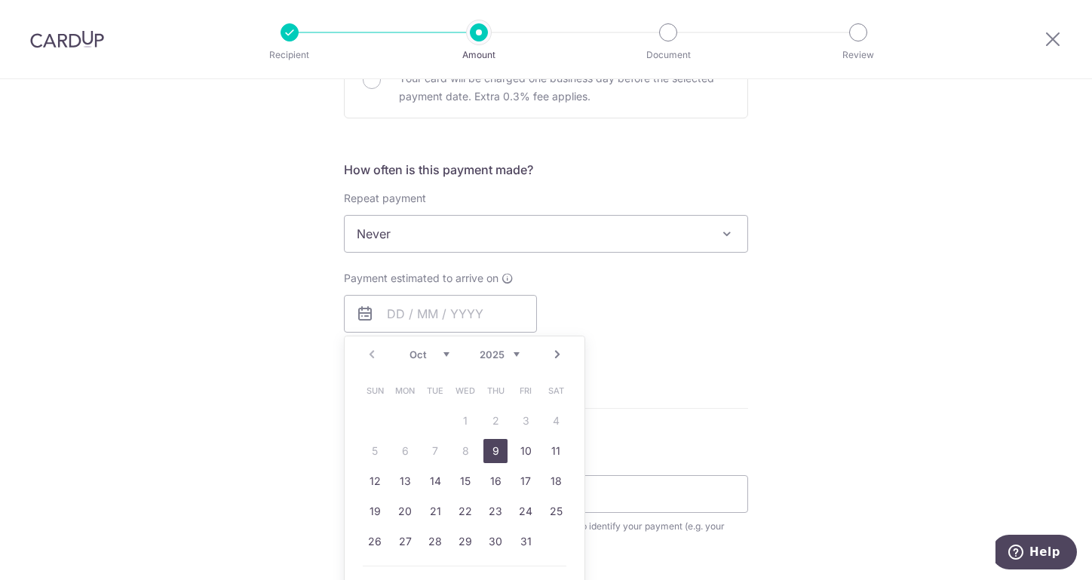
click at [554, 351] on link "Next" at bounding box center [557, 354] width 18 height 18
click at [402, 449] on link "3" at bounding box center [405, 451] width 24 height 24
type input "[DATE]"
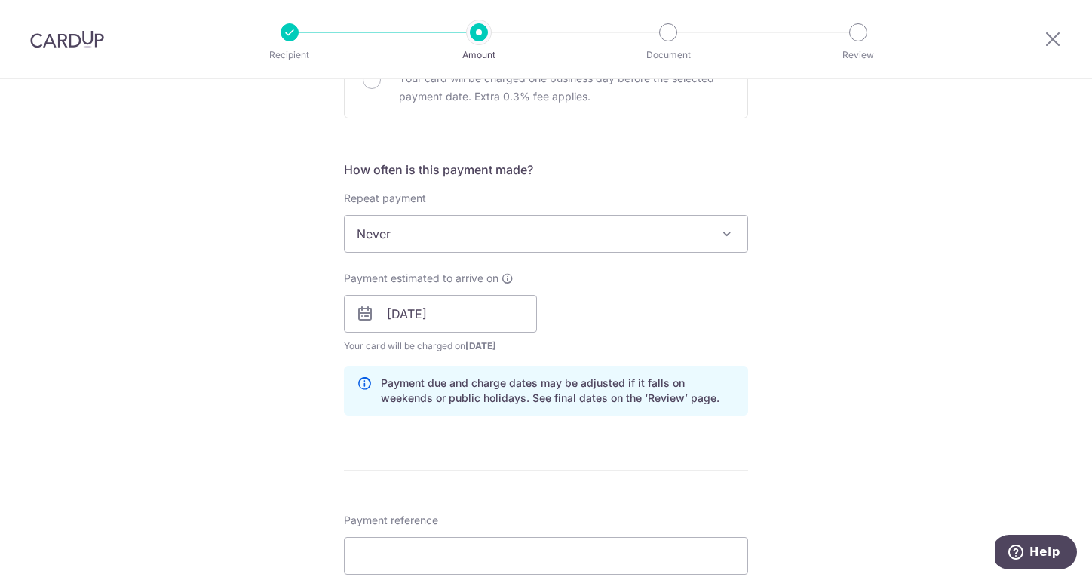
scroll to position [754, 0]
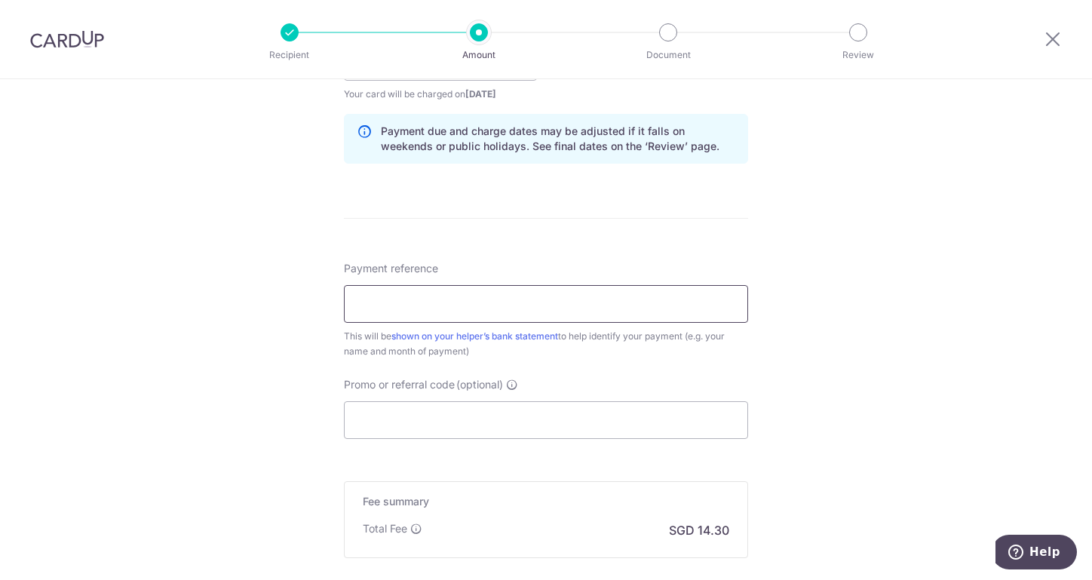
click at [502, 305] on input "Payment reference" at bounding box center [546, 304] width 404 height 38
type input "Oct [PERSON_NAME]"
click at [486, 423] on input "Promo or referral code (optional)" at bounding box center [546, 420] width 404 height 38
paste input "ASHREF17"
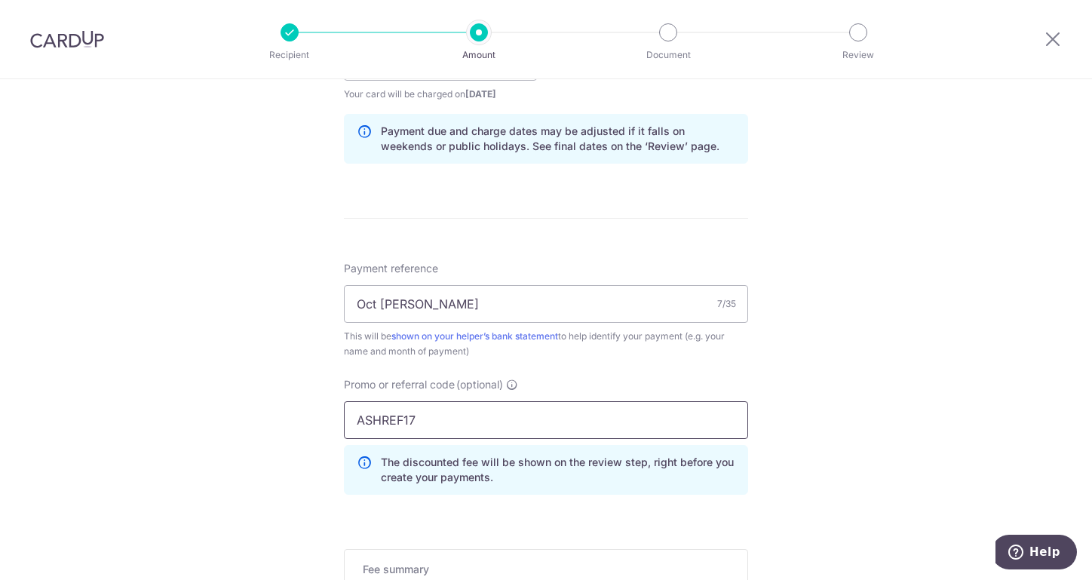
scroll to position [989, 0]
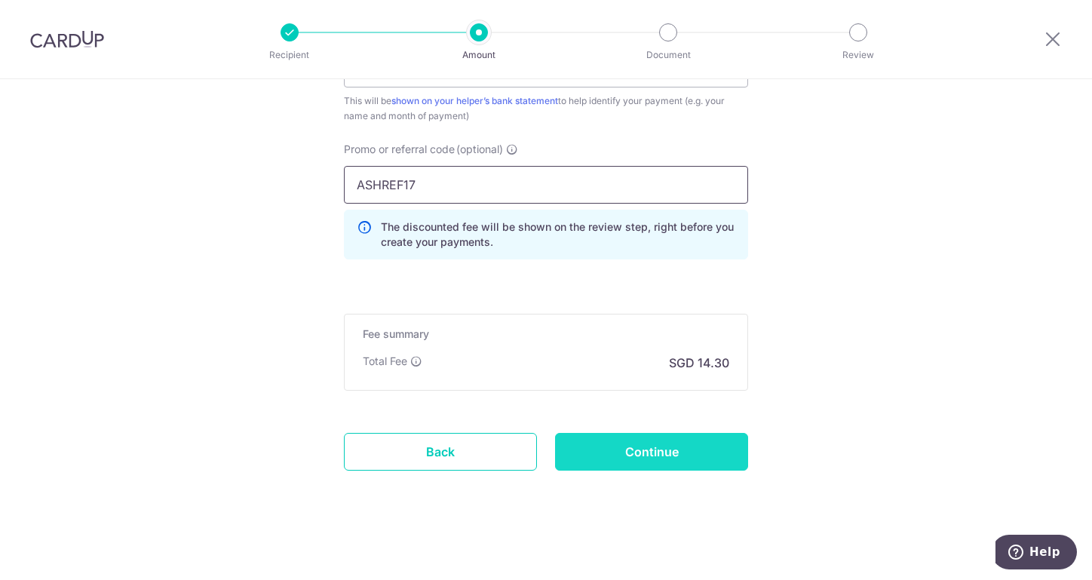
type input "ASHREF17"
click at [676, 442] on input "Continue" at bounding box center [651, 452] width 193 height 38
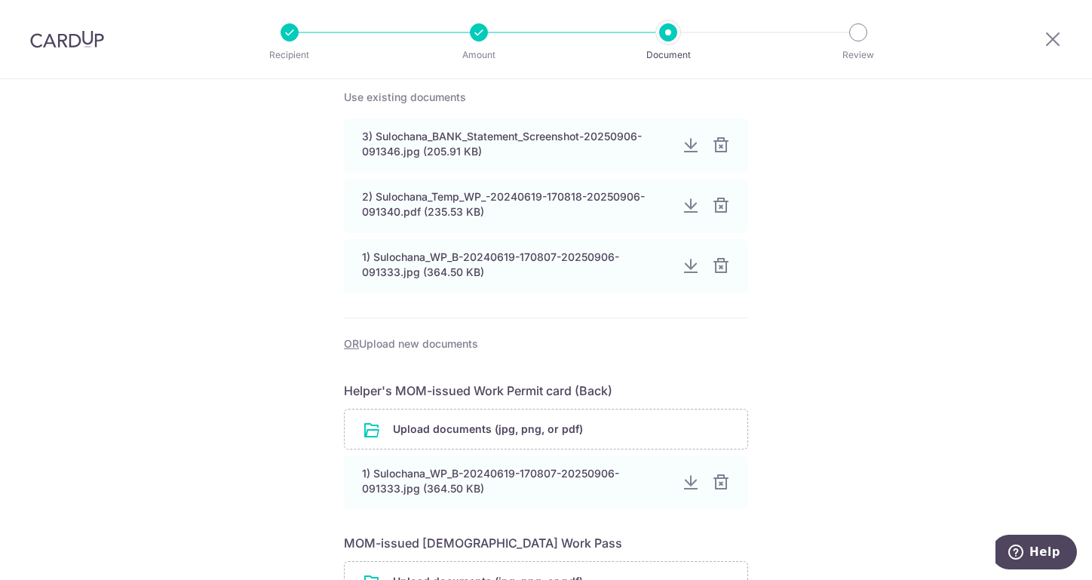
scroll to position [251, 0]
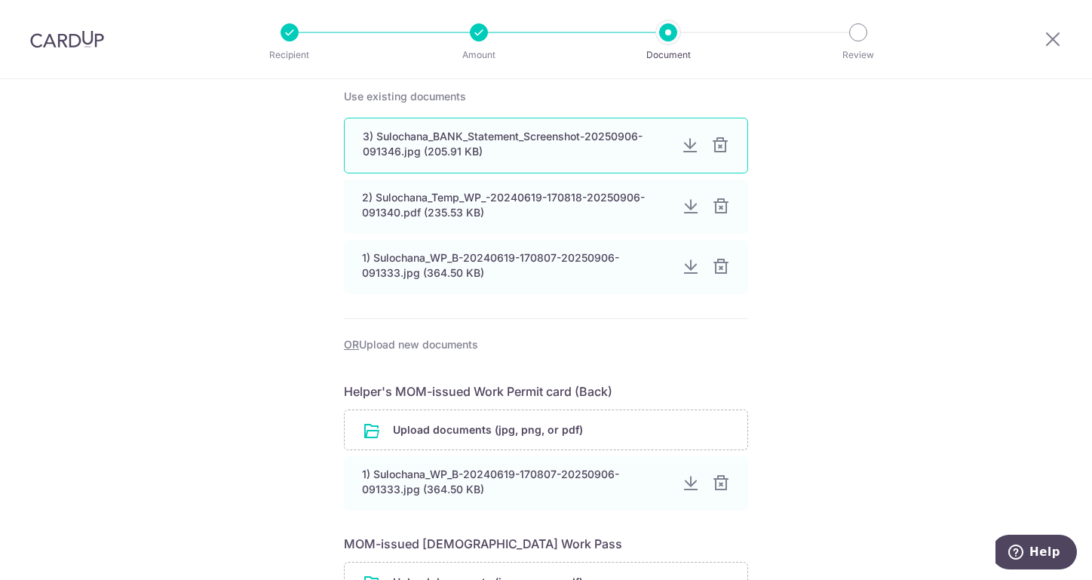
click at [718, 146] on div at bounding box center [720, 145] width 18 height 18
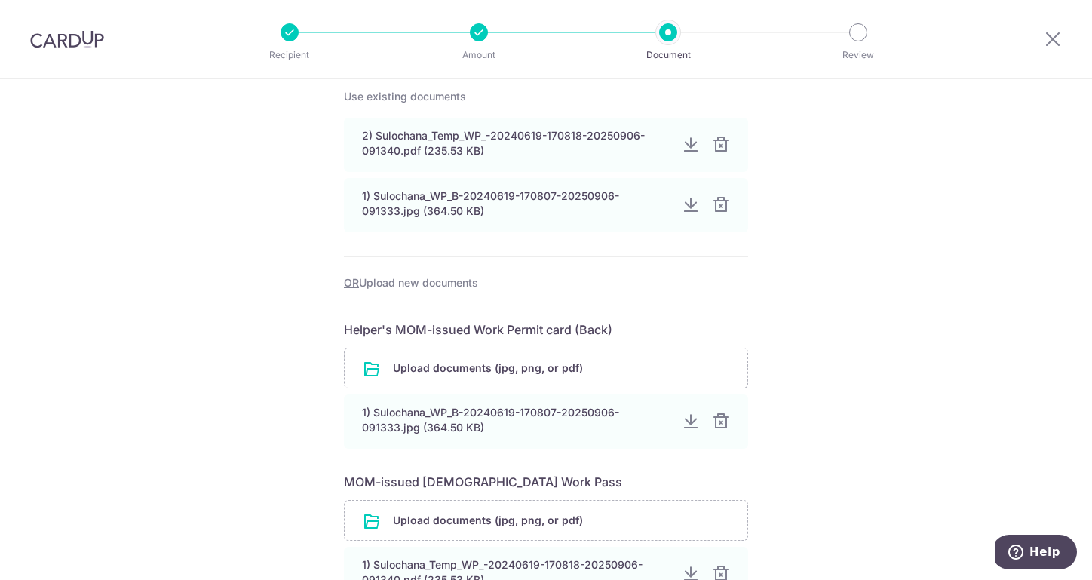
click at [718, 146] on div at bounding box center [721, 145] width 18 height 18
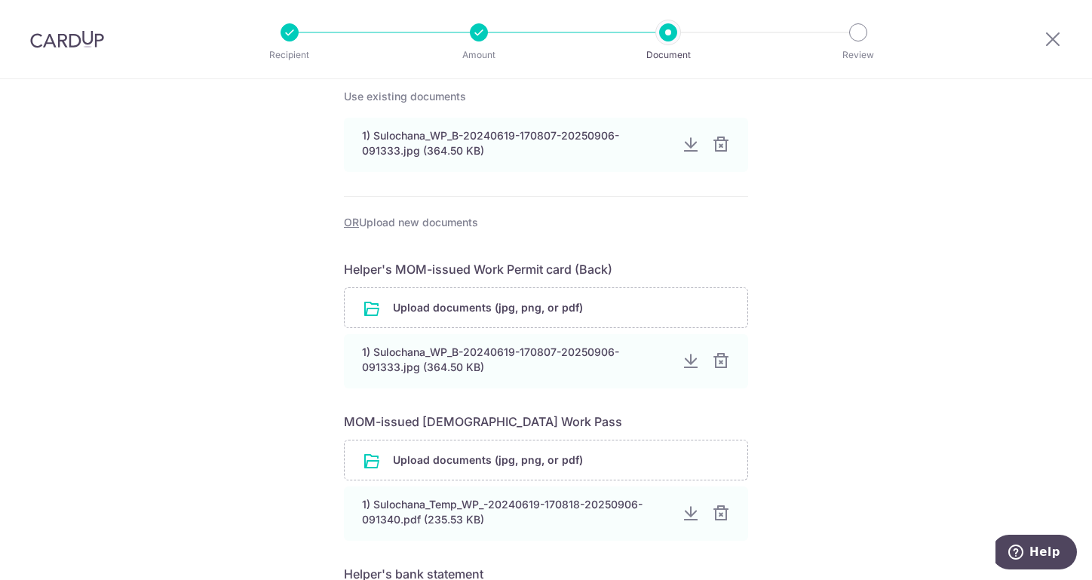
click at [718, 146] on div at bounding box center [721, 145] width 18 height 18
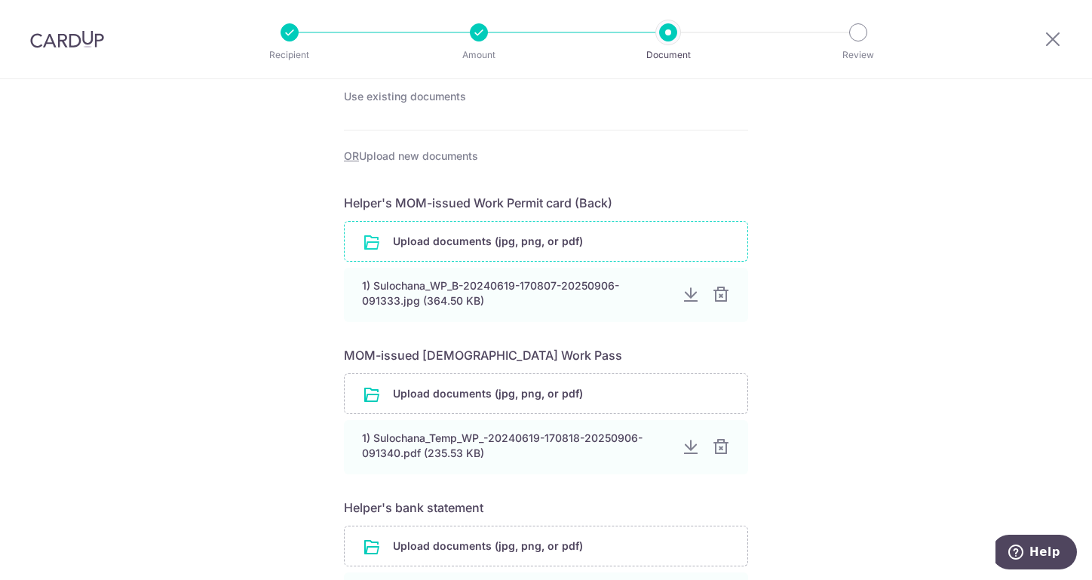
click at [650, 238] on input "file" at bounding box center [546, 241] width 403 height 39
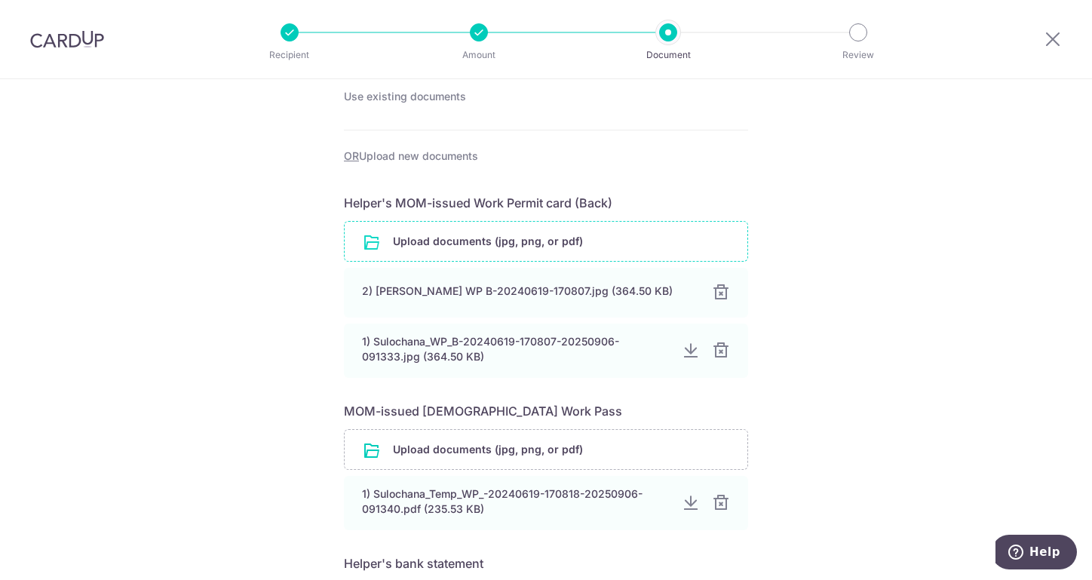
scroll to position [502, 0]
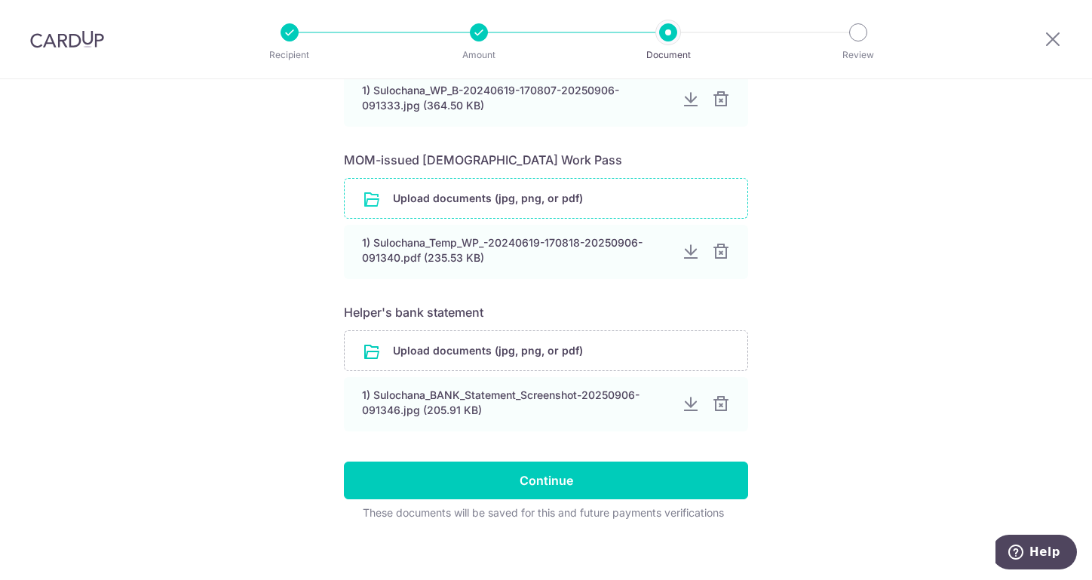
click at [593, 198] on input "file" at bounding box center [546, 198] width 403 height 39
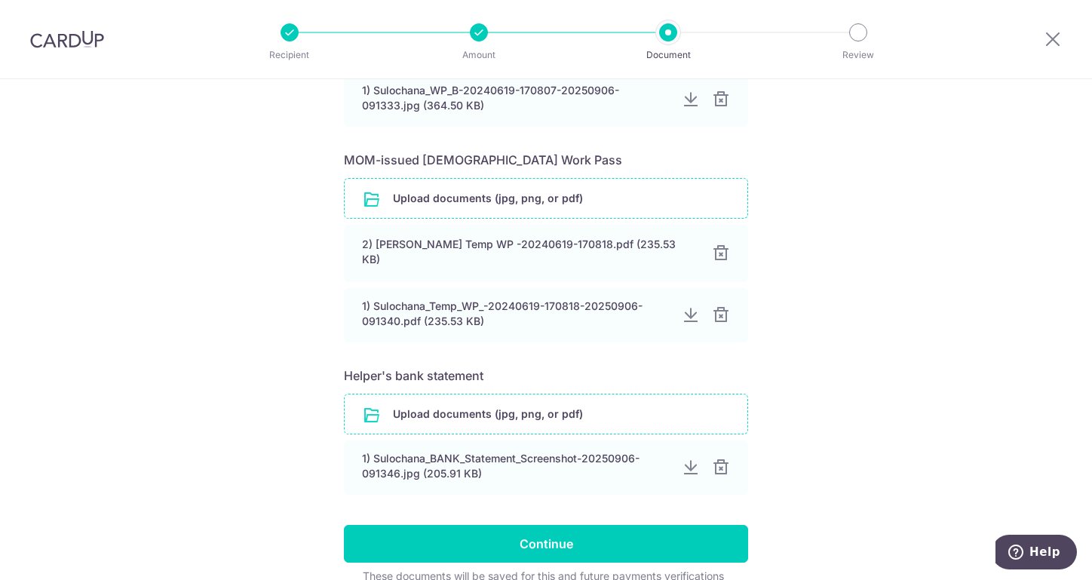
click at [534, 400] on input "file" at bounding box center [546, 413] width 403 height 39
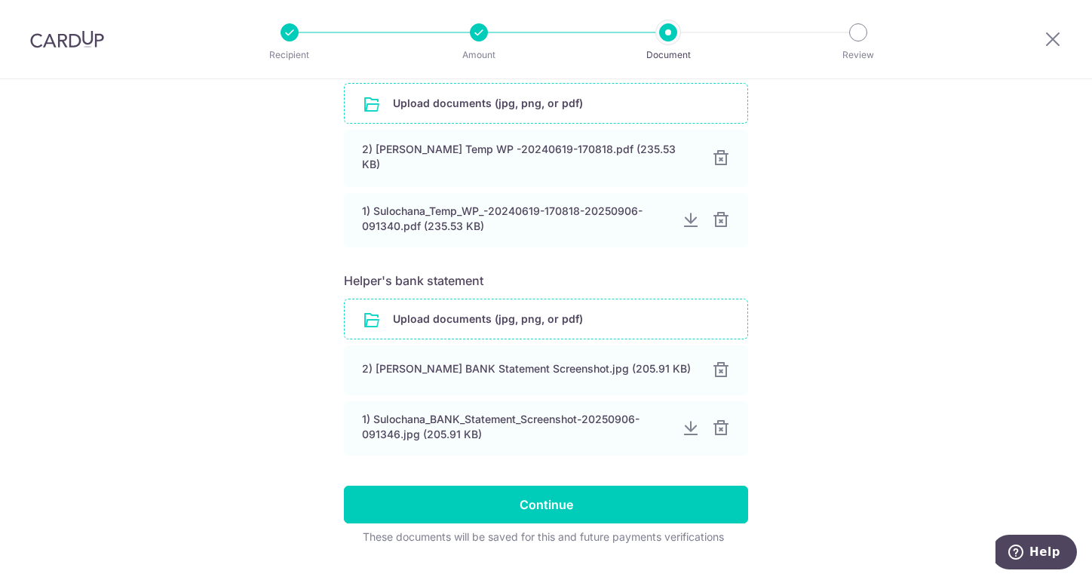
scroll to position [623, 0]
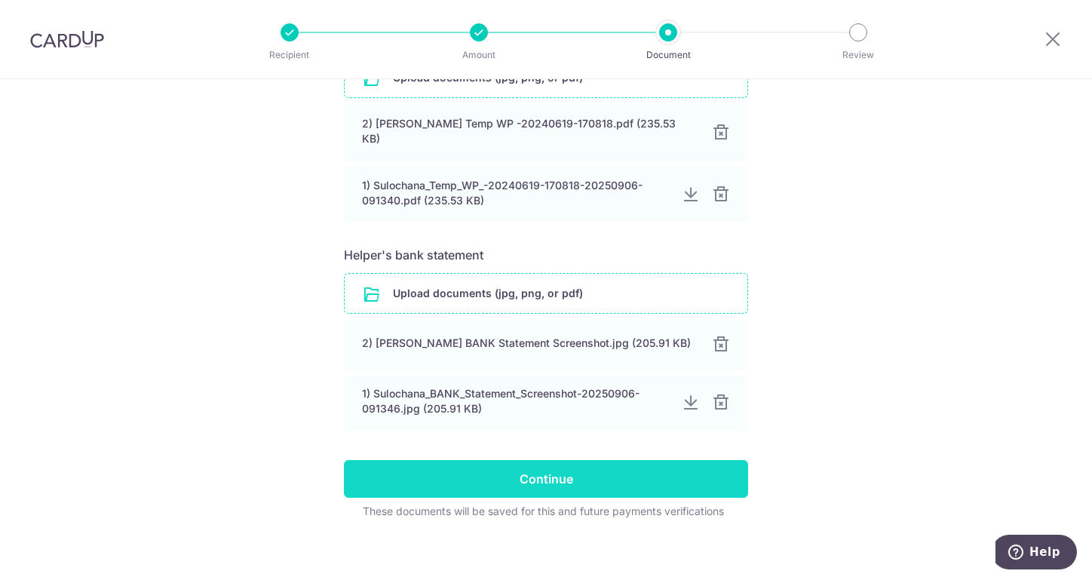
click at [586, 470] on input "Continue" at bounding box center [546, 479] width 404 height 38
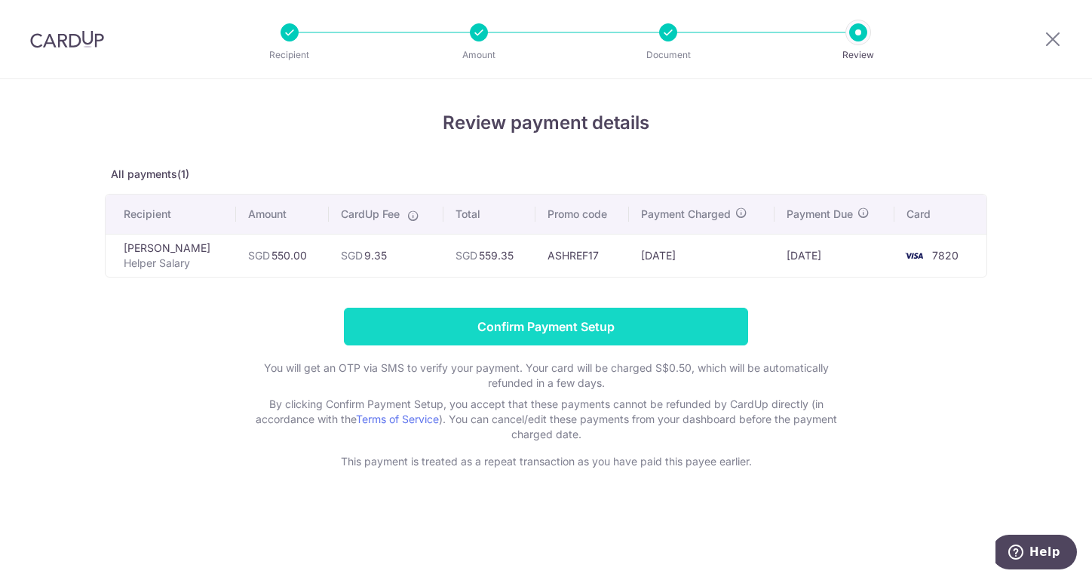
click at [608, 334] on input "Confirm Payment Setup" at bounding box center [546, 327] width 404 height 38
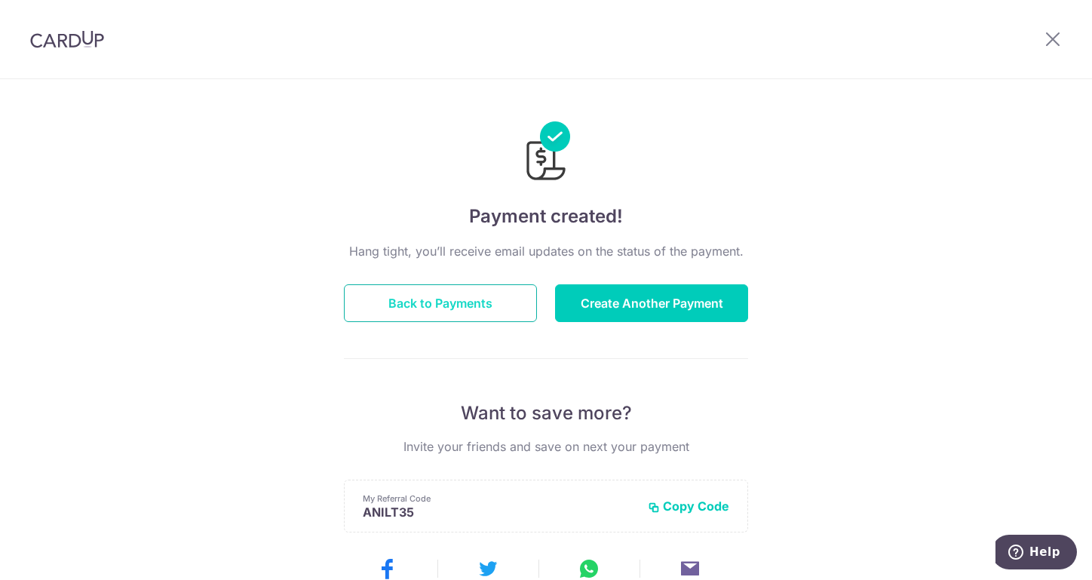
click at [489, 306] on button "Back to Payments" at bounding box center [440, 303] width 193 height 38
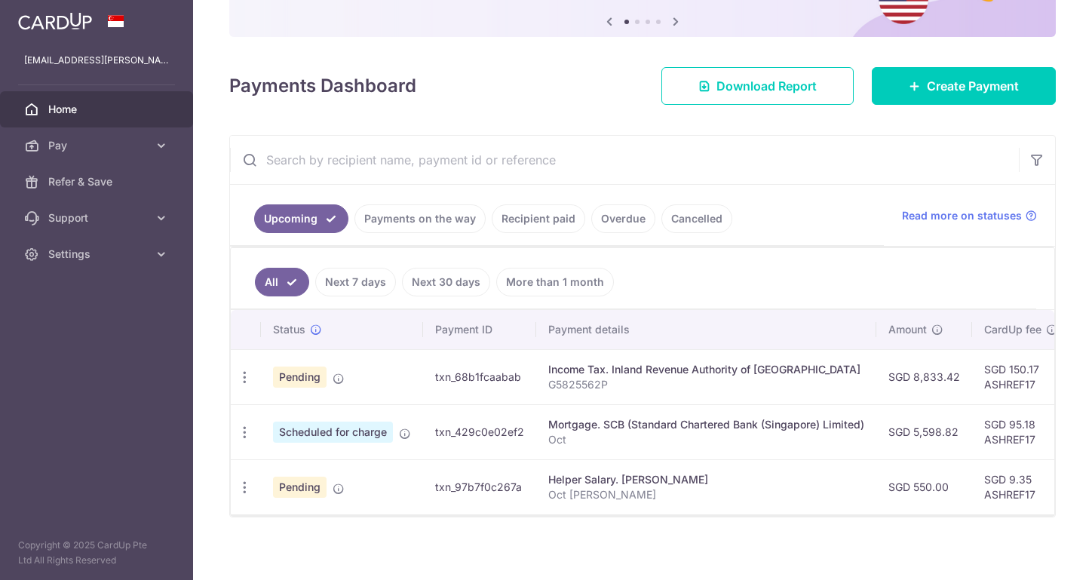
scroll to position [167, 0]
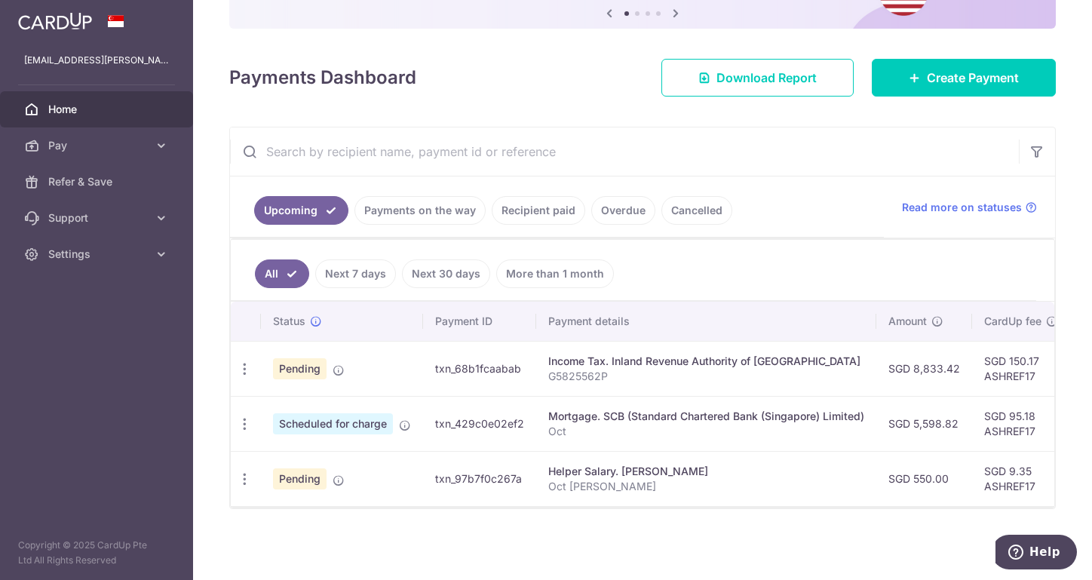
click at [354, 419] on span "Scheduled for charge" at bounding box center [333, 423] width 120 height 21
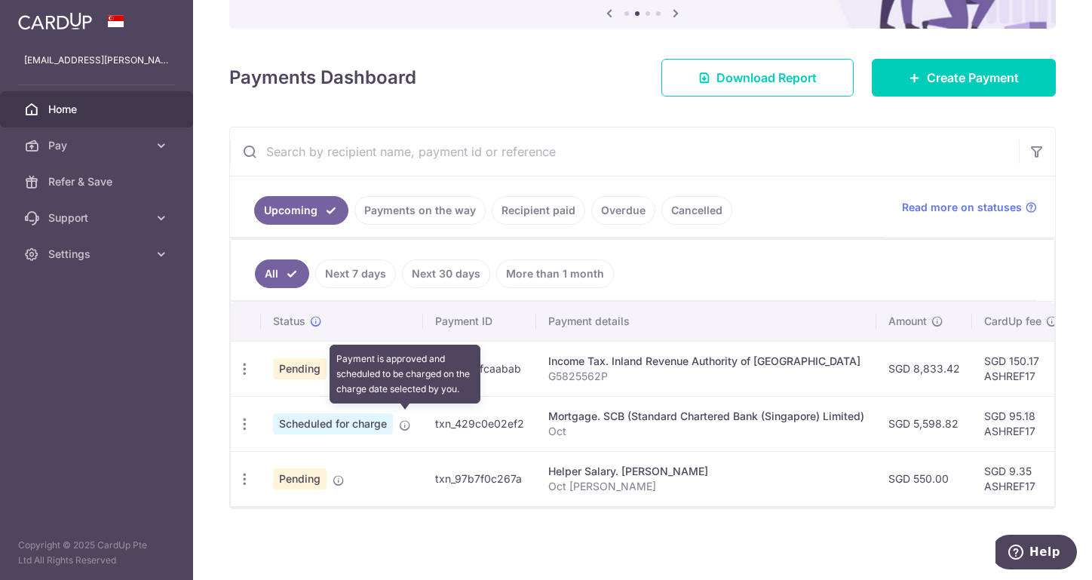
click at [403, 419] on icon at bounding box center [405, 425] width 12 height 12
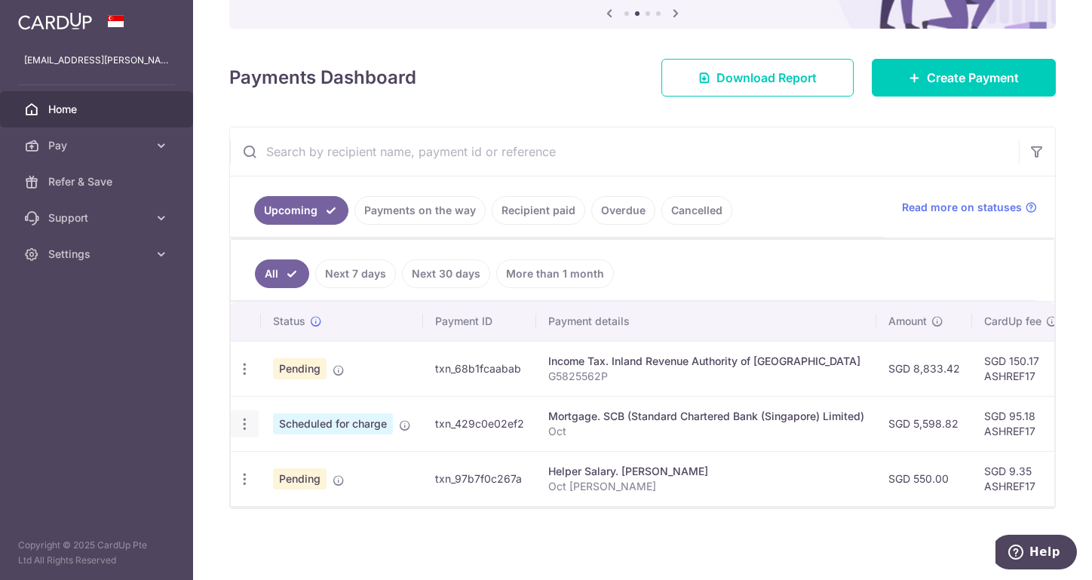
click at [248, 420] on icon "button" at bounding box center [245, 424] width 16 height 16
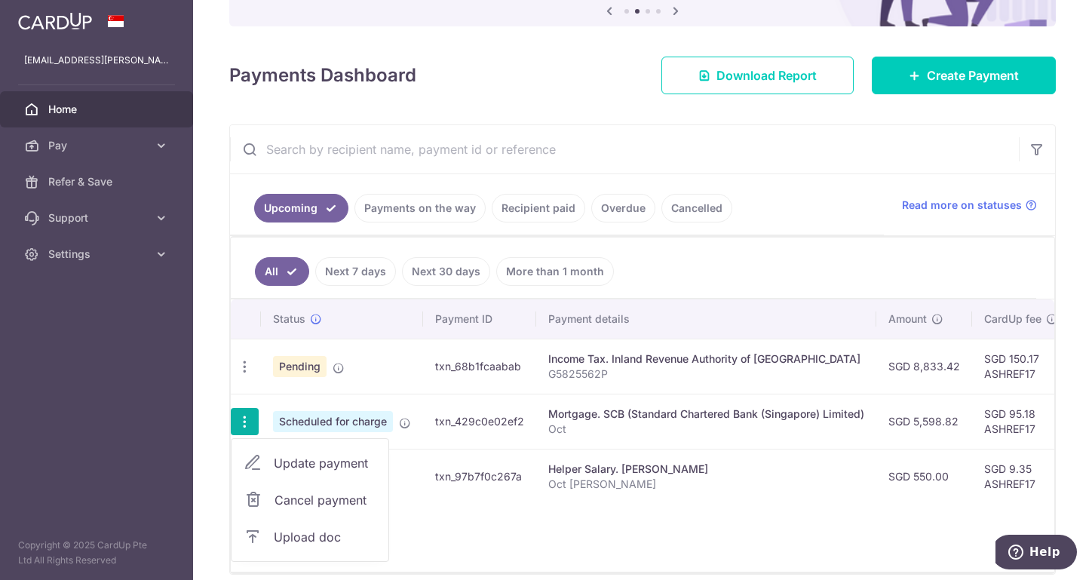
click at [355, 472] on link "Update payment" at bounding box center [309, 463] width 157 height 36
radio input "true"
type input "5,598.82"
type input "31/10/2025"
type input "Oct"
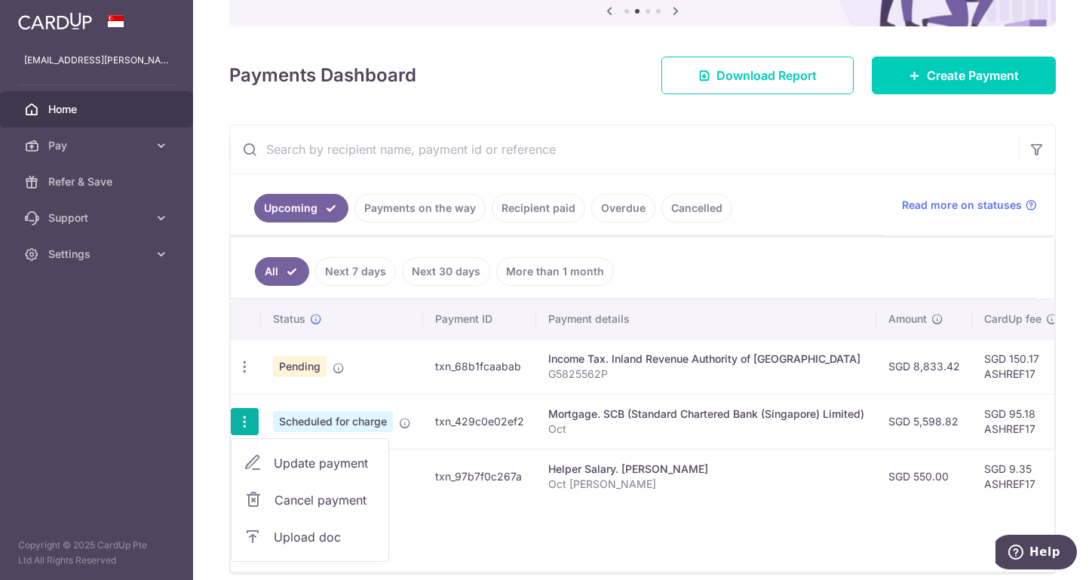
type input "ASHREF17"
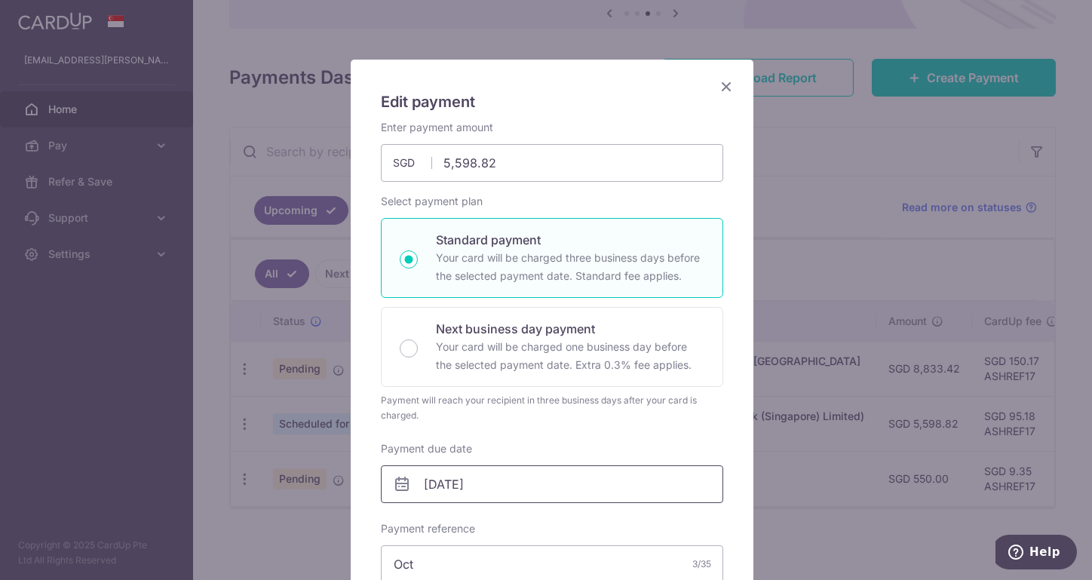
scroll to position [0, 0]
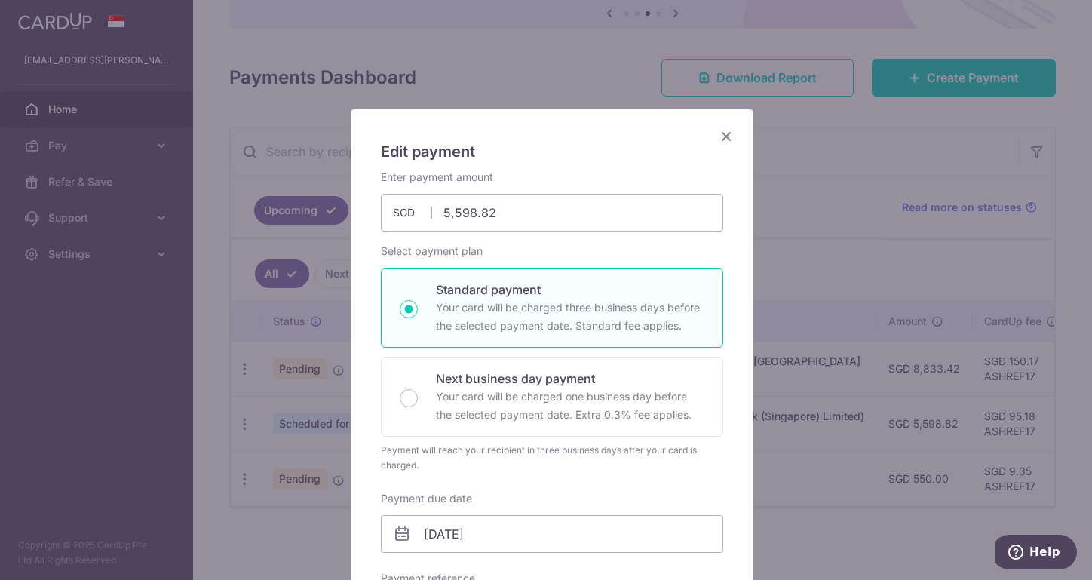
click at [723, 133] on icon "Close" at bounding box center [726, 136] width 18 height 19
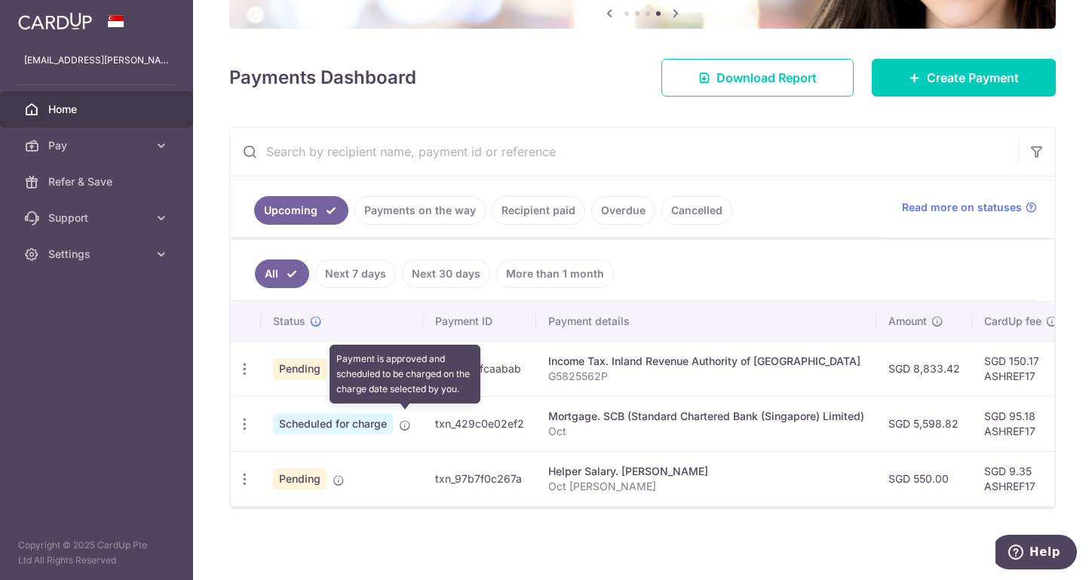
click at [408, 419] on icon at bounding box center [405, 425] width 12 height 12
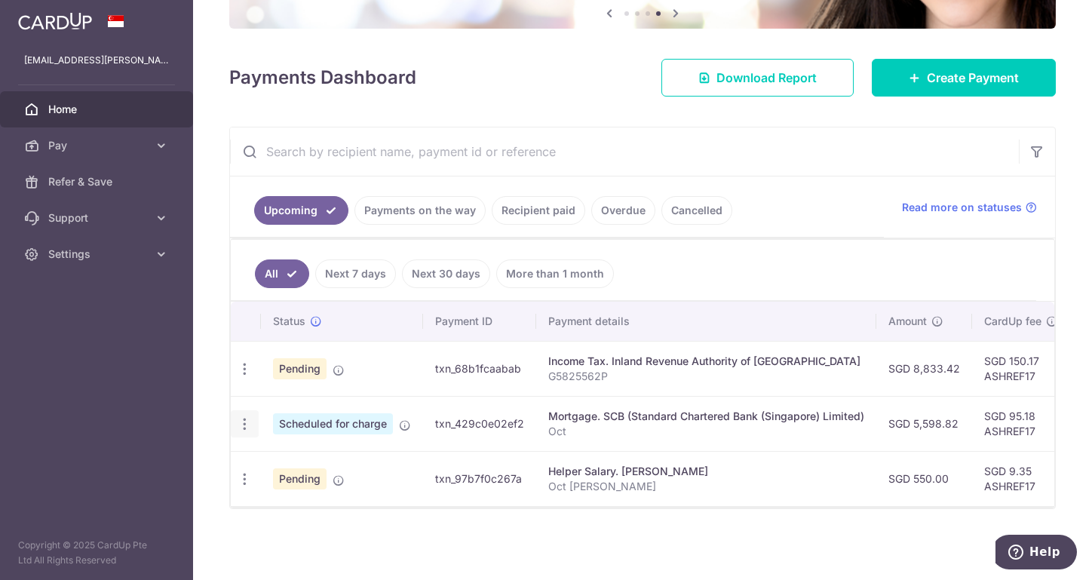
click at [238, 416] on icon "button" at bounding box center [245, 424] width 16 height 16
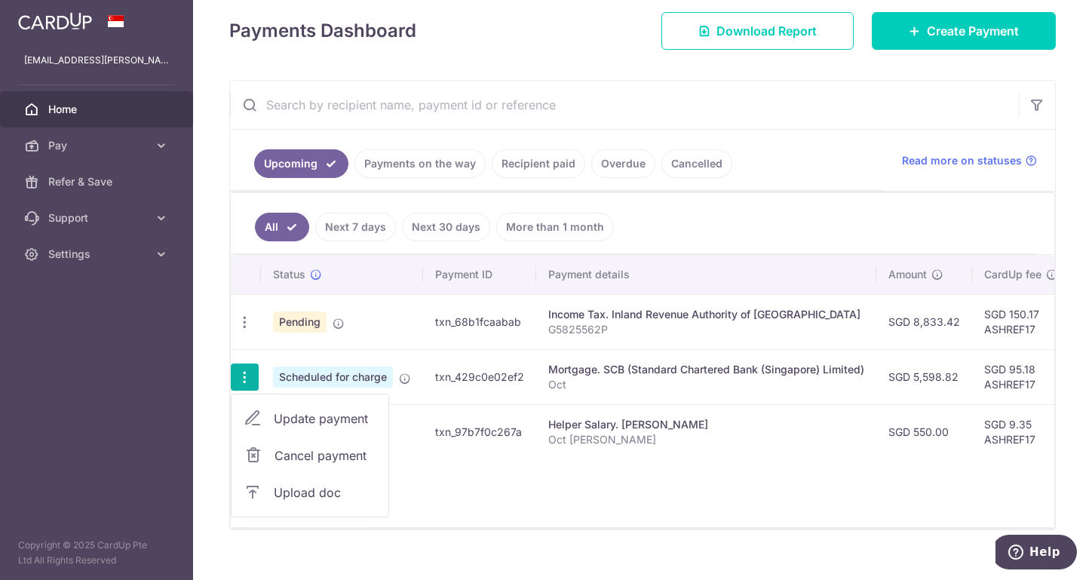
scroll to position [235, 0]
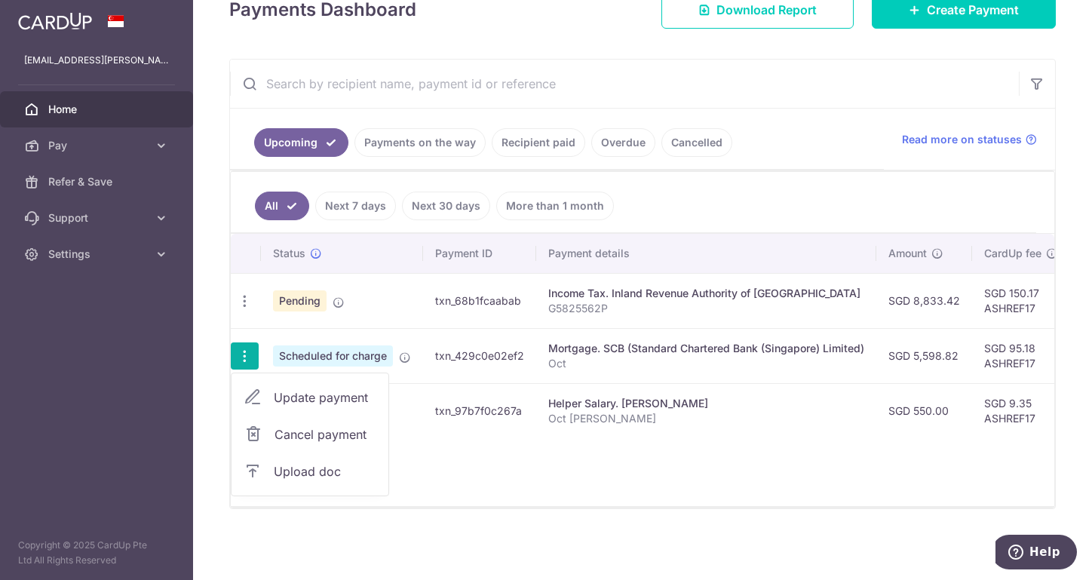
click at [335, 465] on span "Upload doc" at bounding box center [325, 471] width 103 height 18
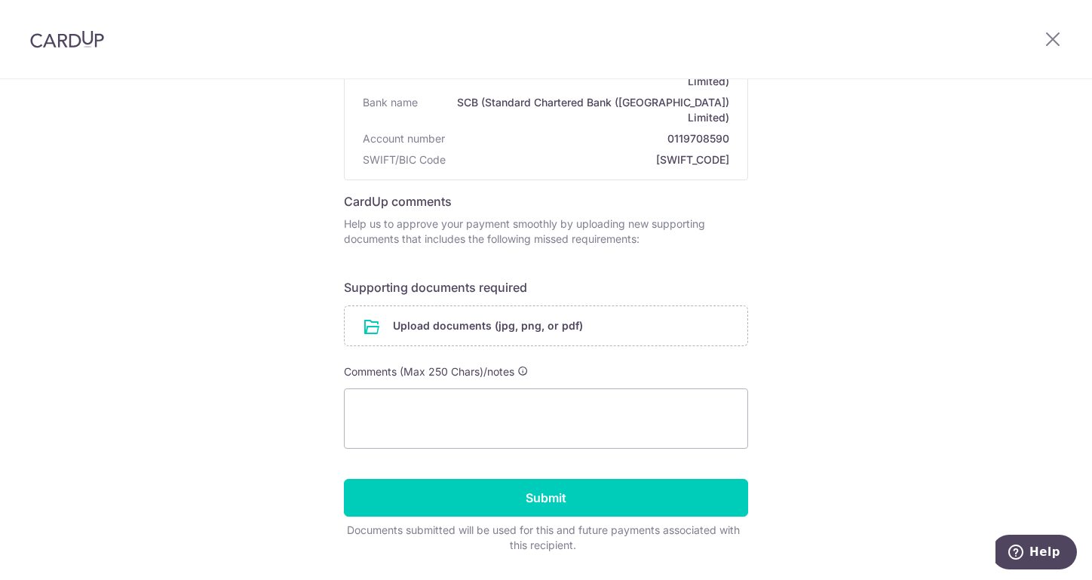
scroll to position [181, 0]
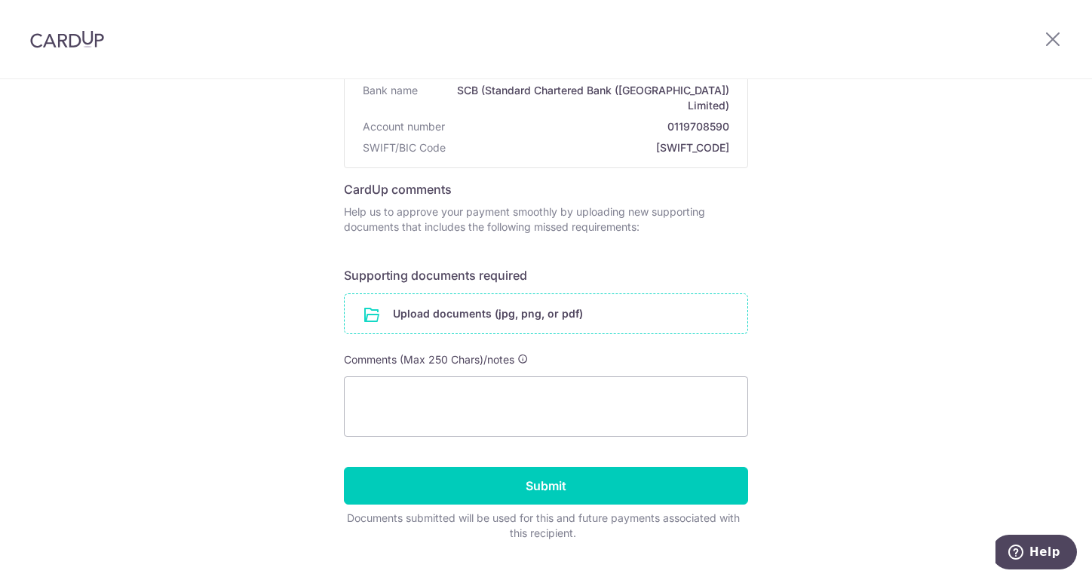
click at [552, 294] on input "file" at bounding box center [546, 313] width 403 height 39
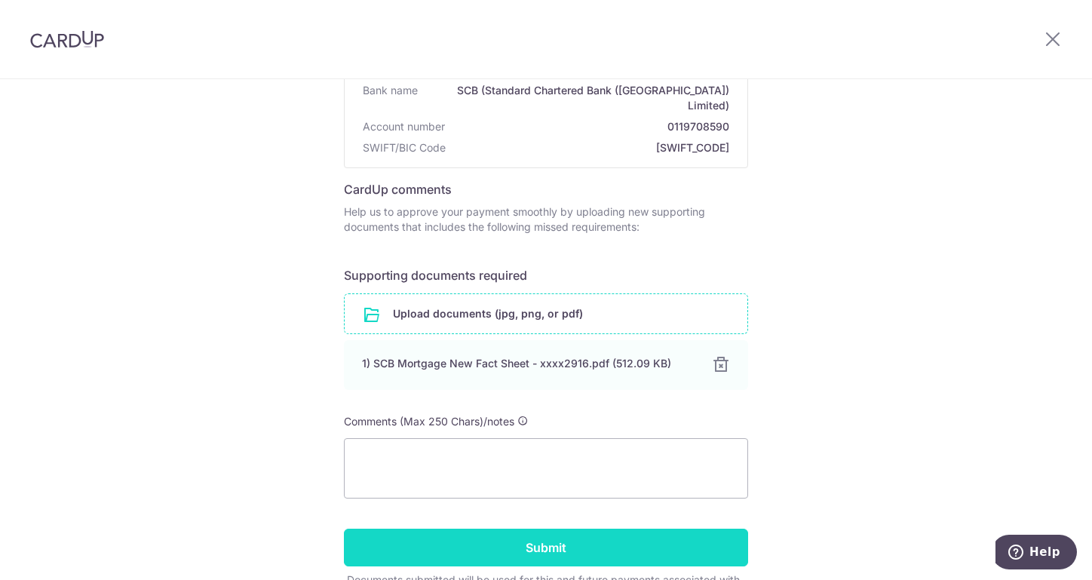
click at [614, 529] on input "Submit" at bounding box center [546, 548] width 404 height 38
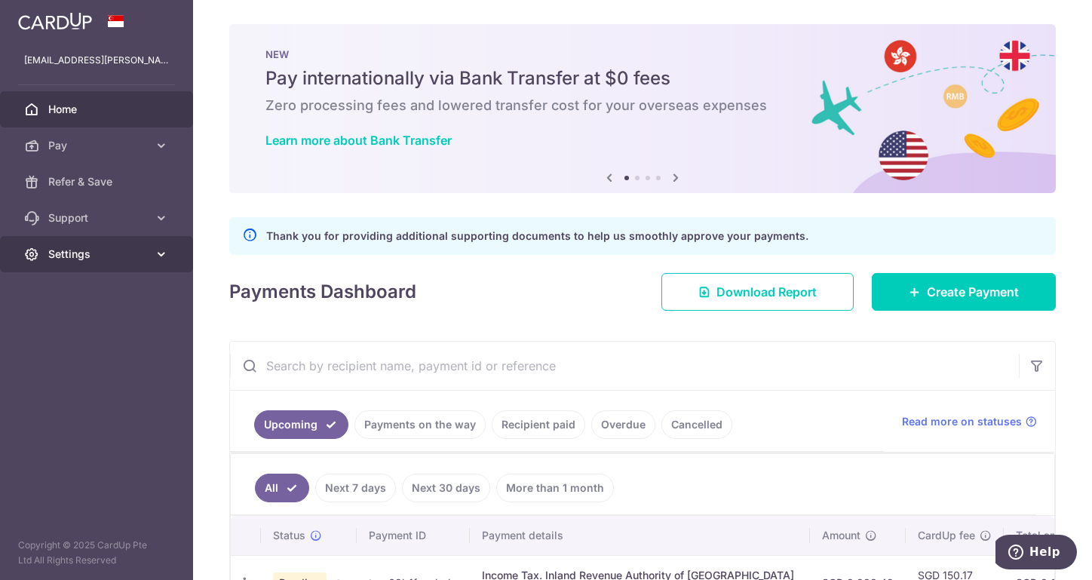
click at [120, 251] on span "Settings" at bounding box center [98, 254] width 100 height 15
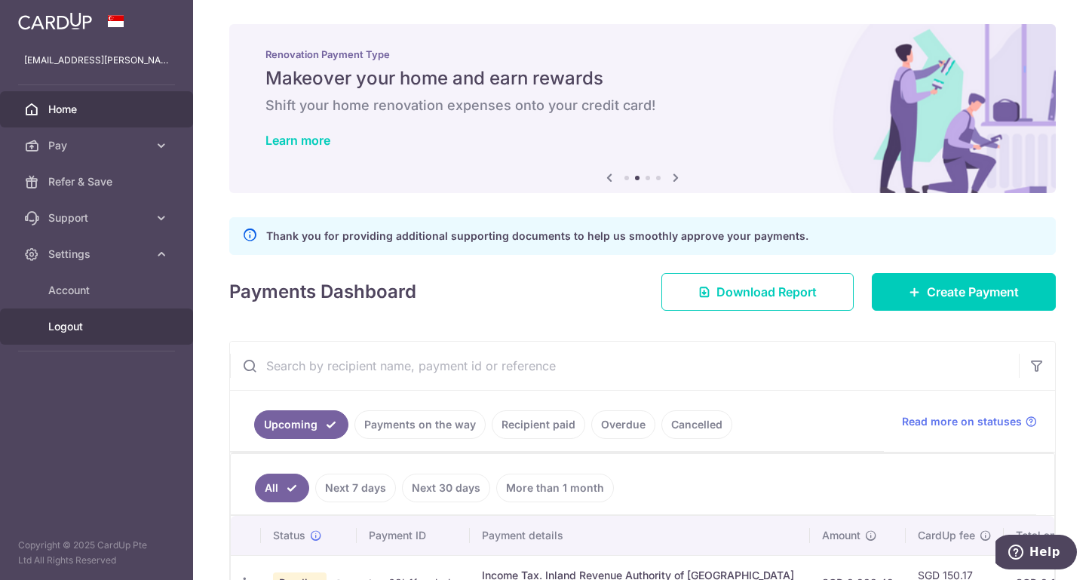
click at [101, 329] on span "Logout" at bounding box center [98, 326] width 100 height 15
